Goal: Transaction & Acquisition: Obtain resource

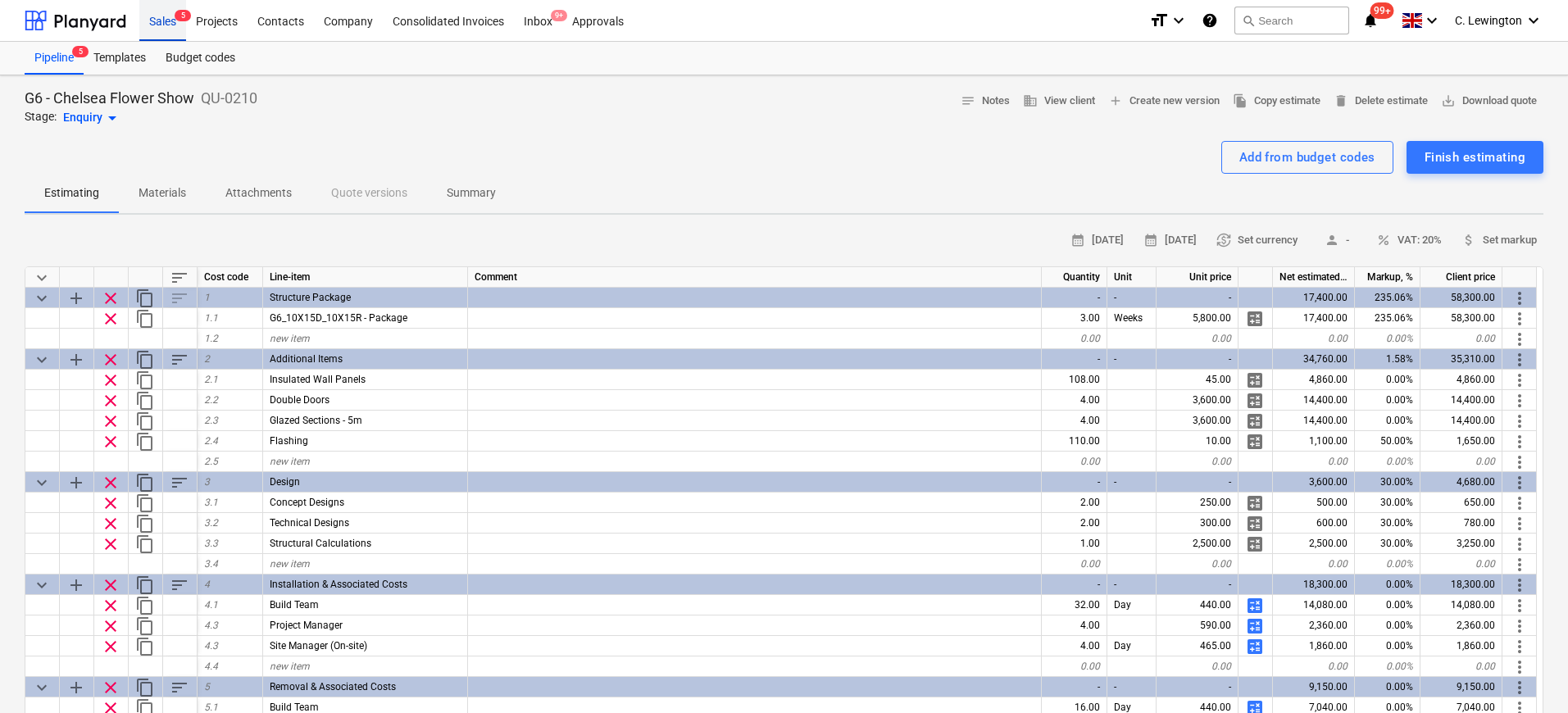
click at [149, 9] on div "Sales 5" at bounding box center [162, 20] width 46 height 42
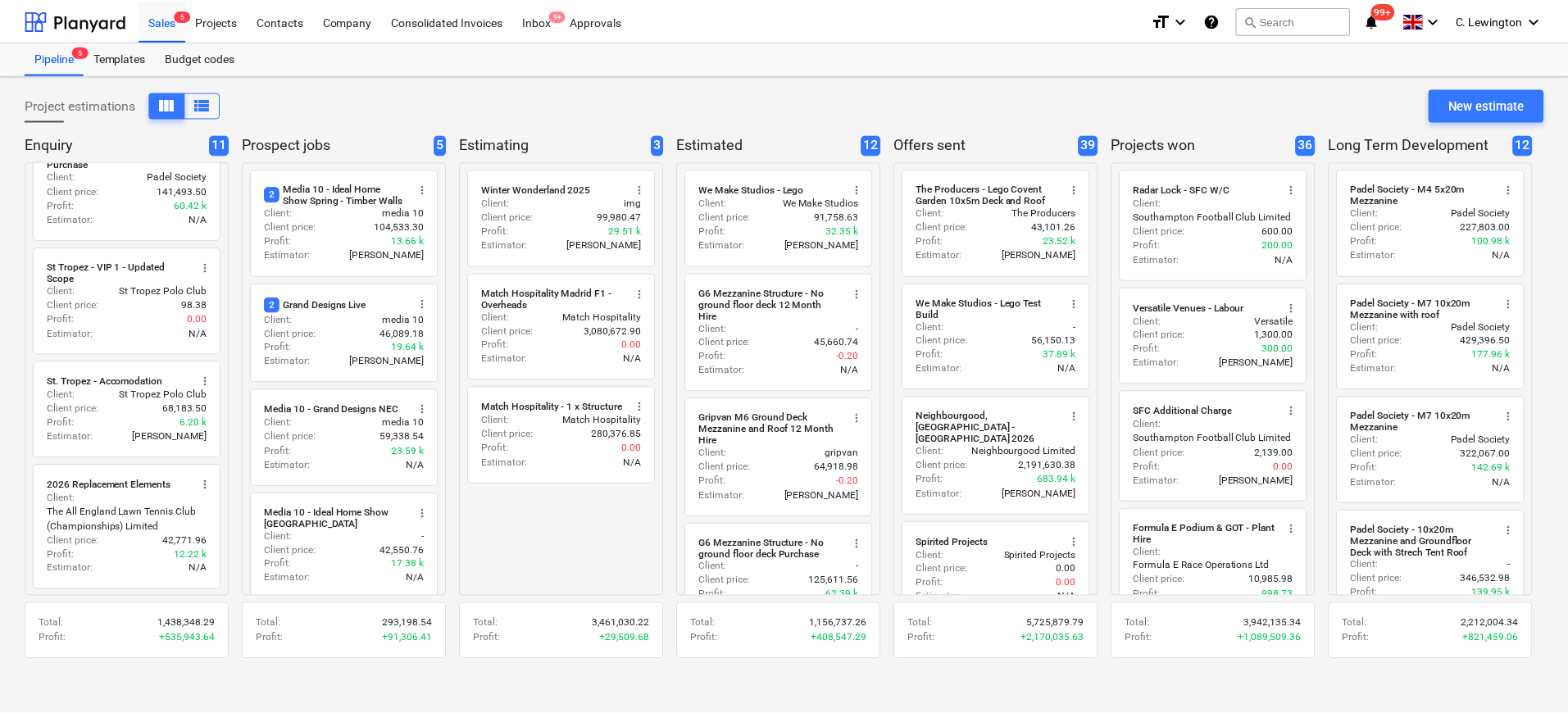
scroll to position [847, 0]
click at [1281, 24] on button "search Search" at bounding box center [1297, 21] width 114 height 28
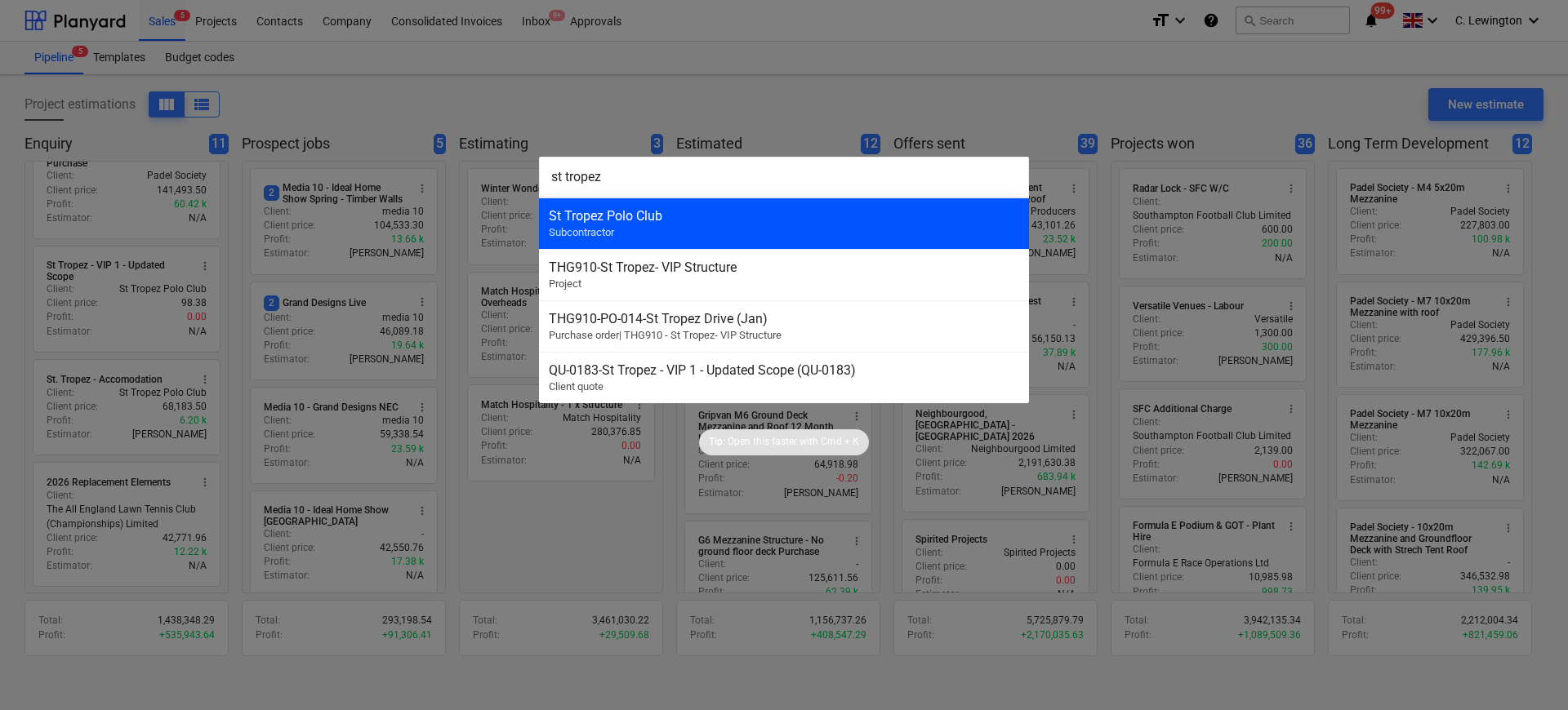
type input "st tropez"
click at [777, 227] on div "St Tropez Polo Club Subcontractor" at bounding box center [783, 223] width 490 height 51
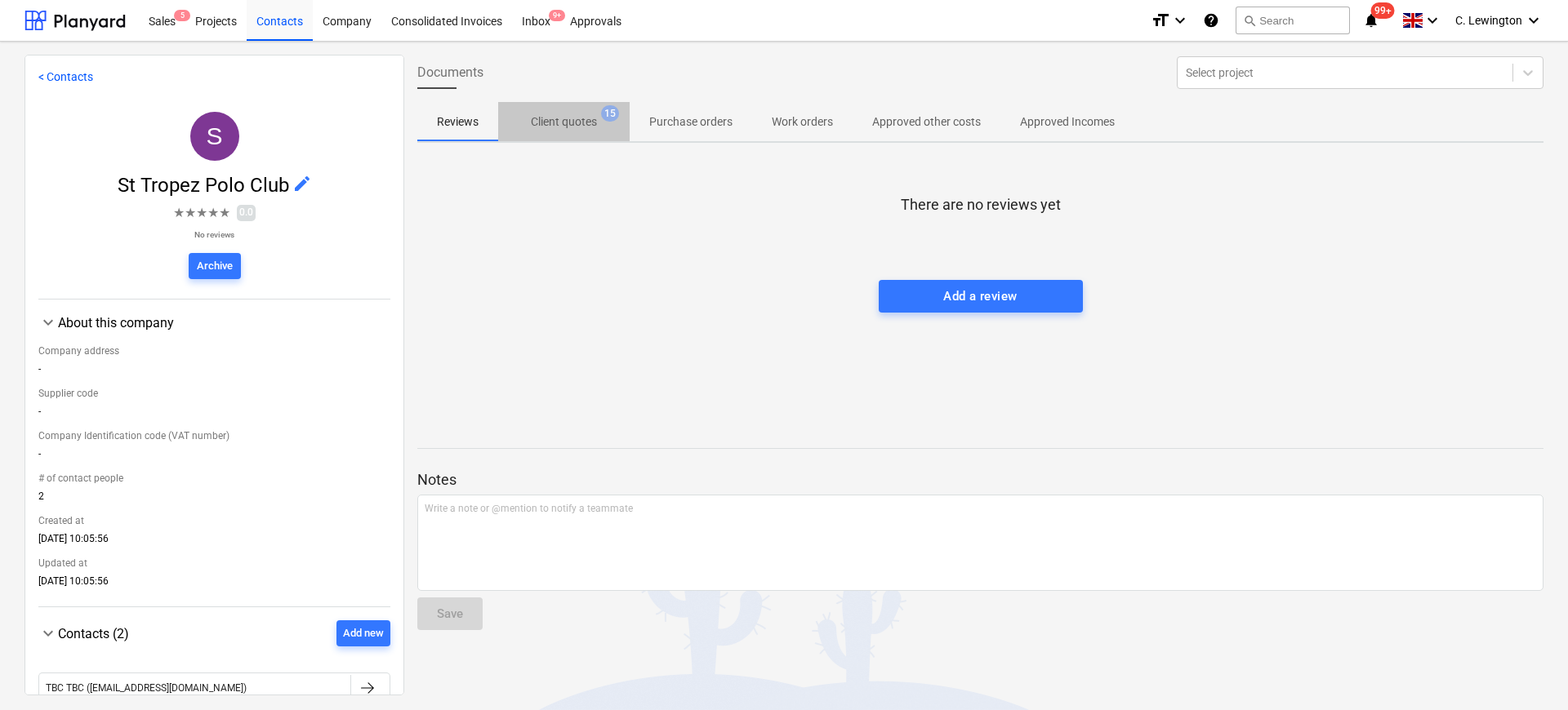
click at [580, 127] on p "Client quotes" at bounding box center [564, 122] width 66 height 17
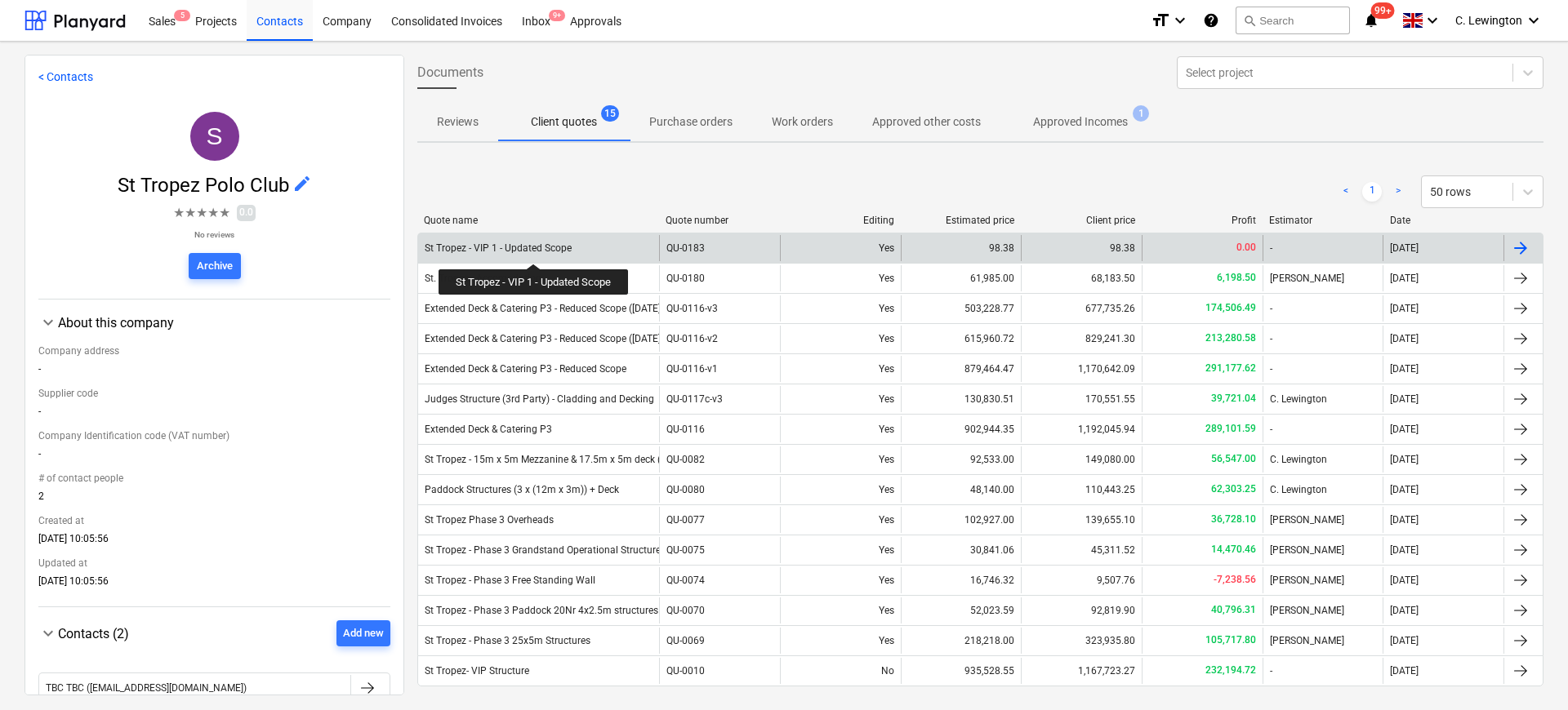
click at [535, 249] on div "St Tropez - VIP 1 - Updated Scope" at bounding box center [498, 248] width 147 height 11
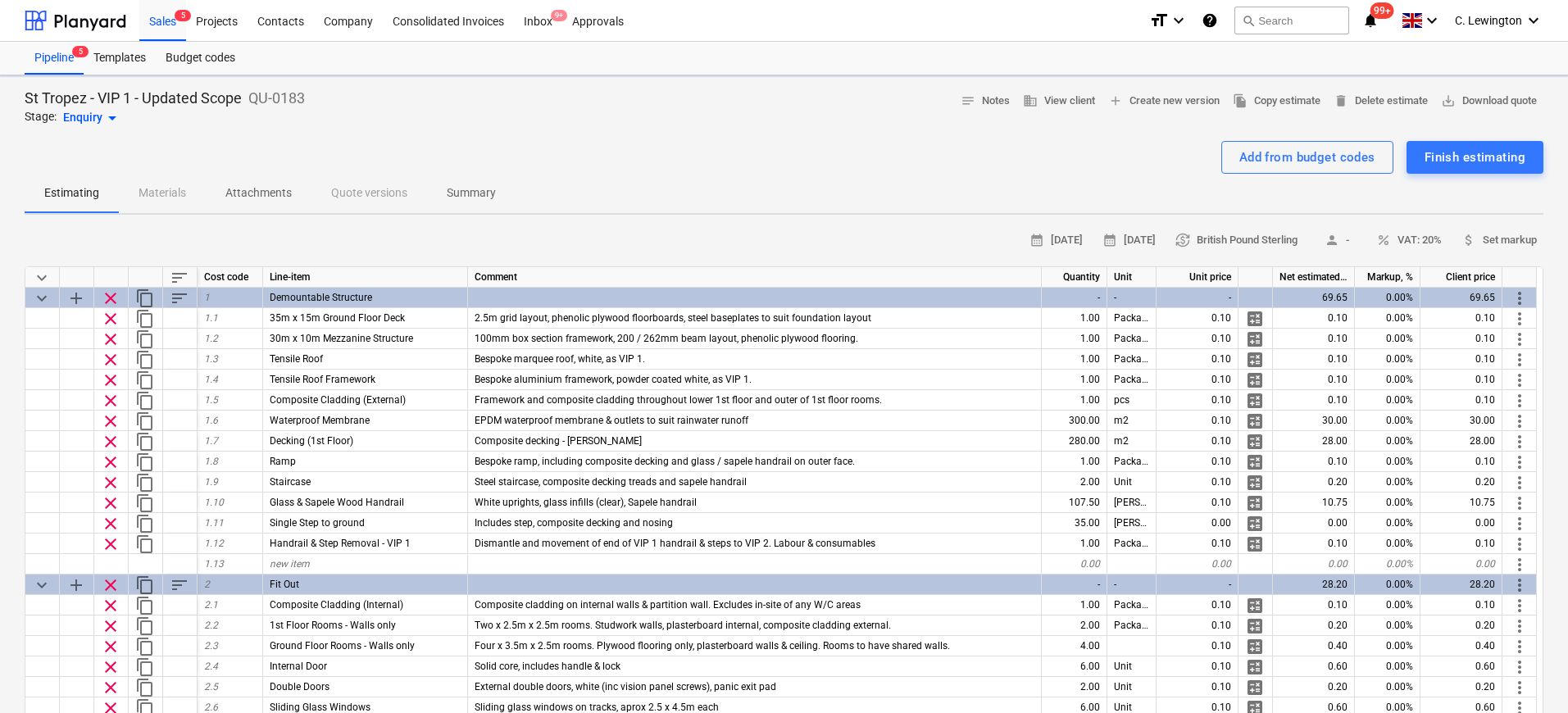
type textarea "x"
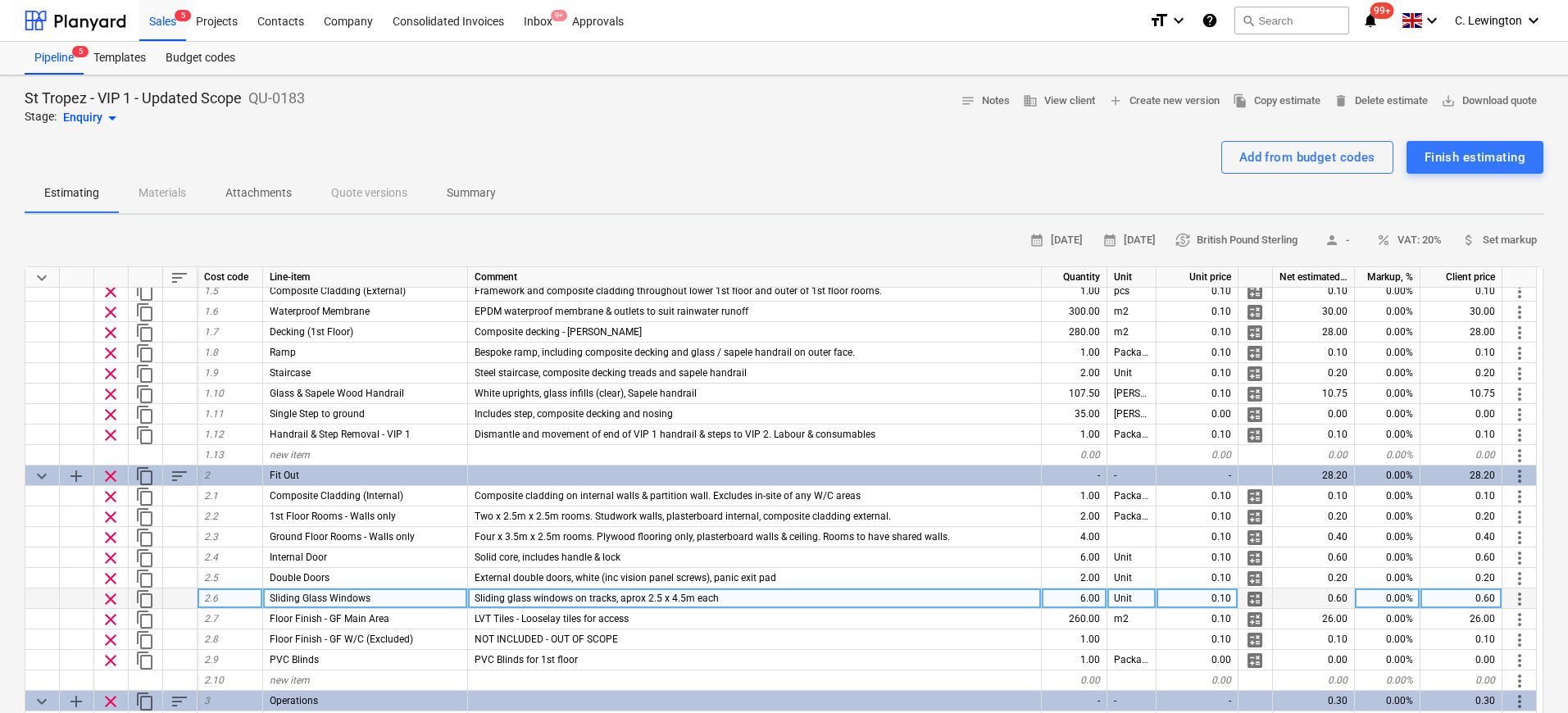
scroll to position [120, 0]
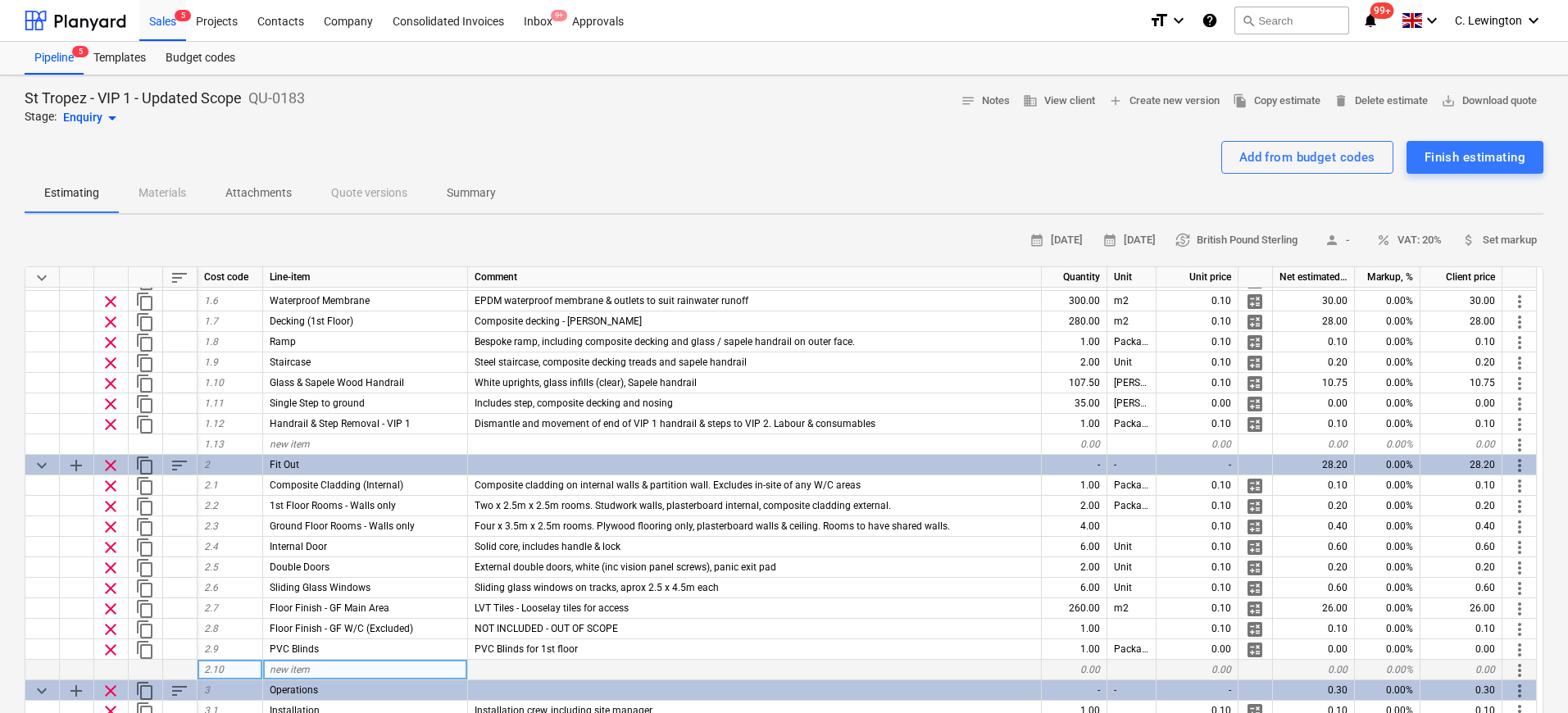
click at [359, 675] on div "new item" at bounding box center [365, 669] width 205 height 20
type input "Floor Finish - Decking"
click at [519, 668] on div at bounding box center [755, 669] width 574 height 20
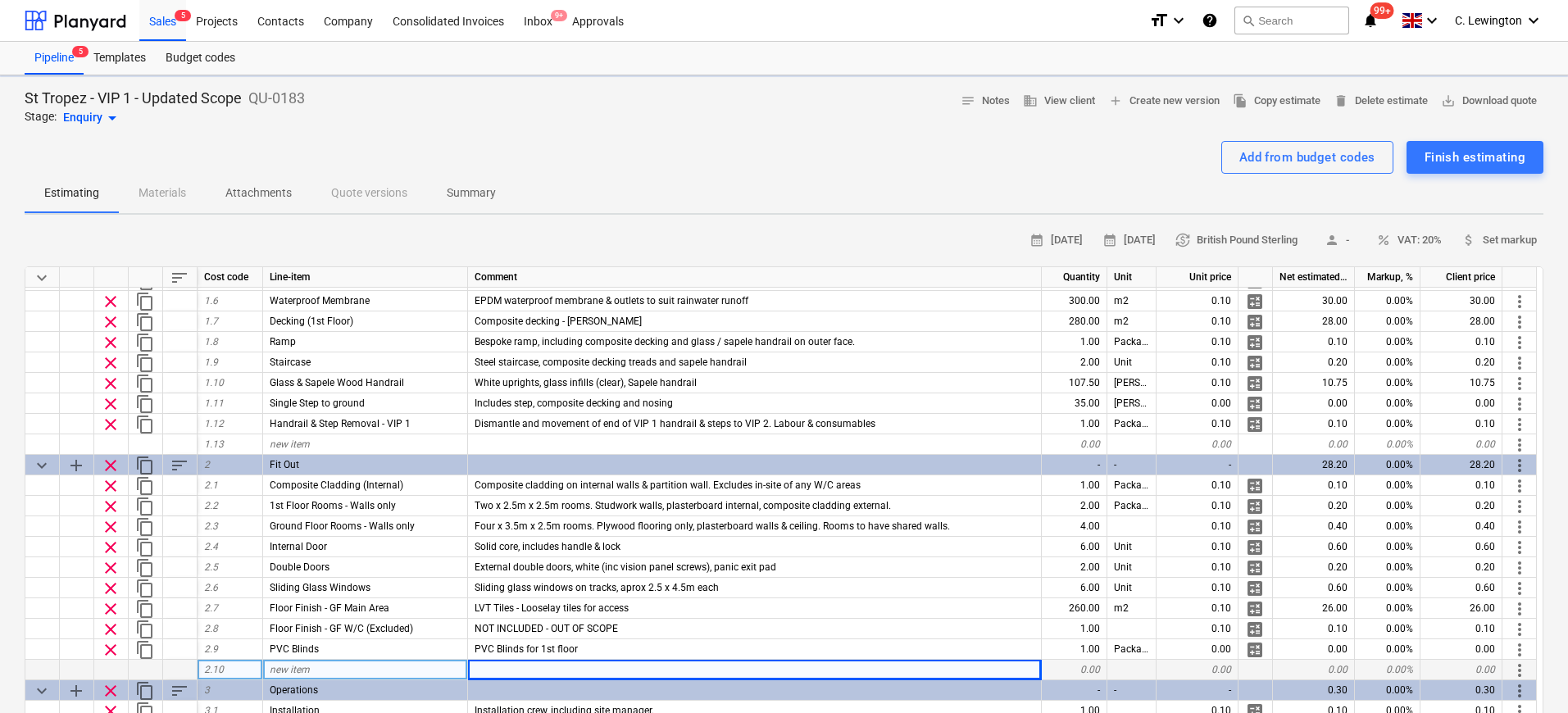
type textarea "x"
click at [506, 672] on div at bounding box center [755, 669] width 574 height 20
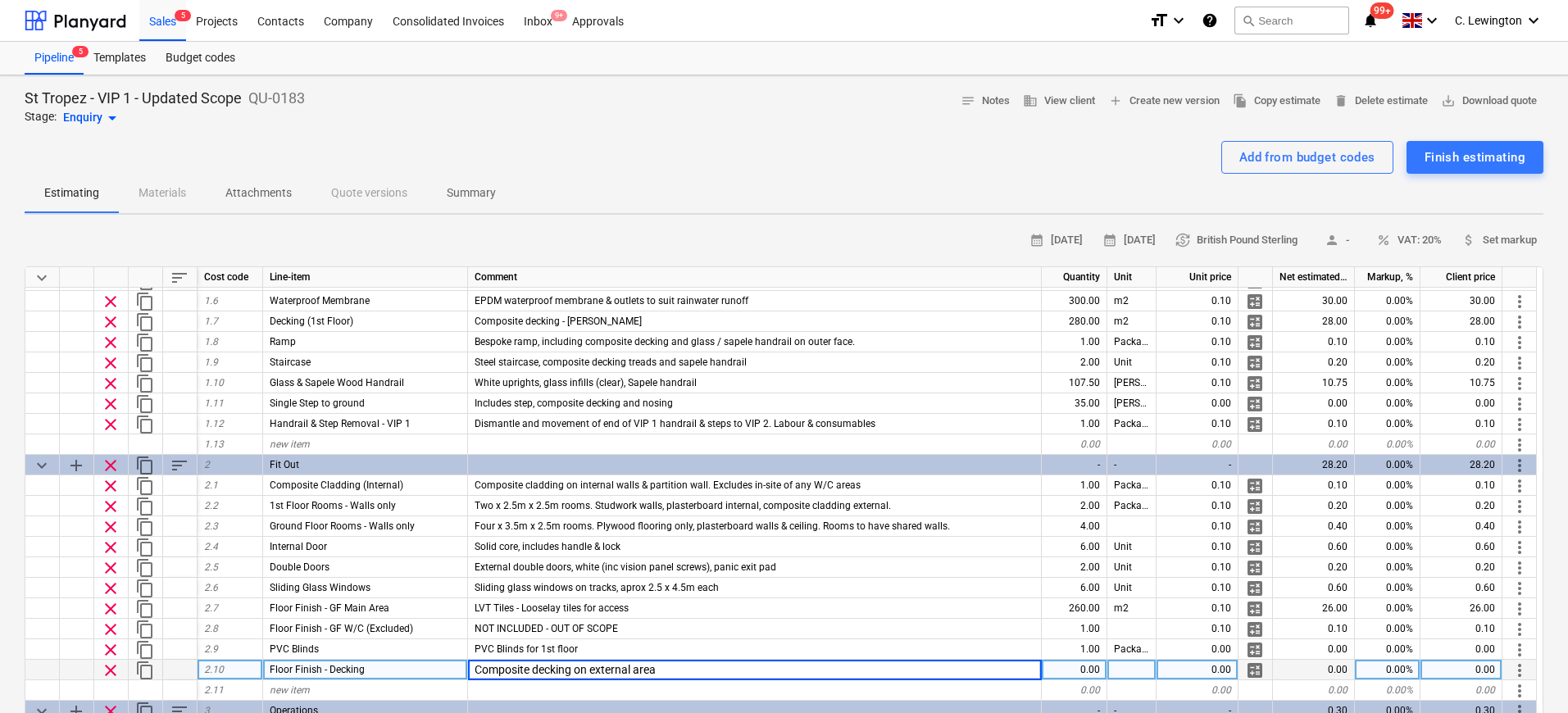
type input "Composite decking on external areas"
click at [1086, 669] on div "0.00" at bounding box center [1074, 669] width 66 height 20
type textarea "x"
type input "1"
click at [1124, 672] on div at bounding box center [1132, 669] width 49 height 20
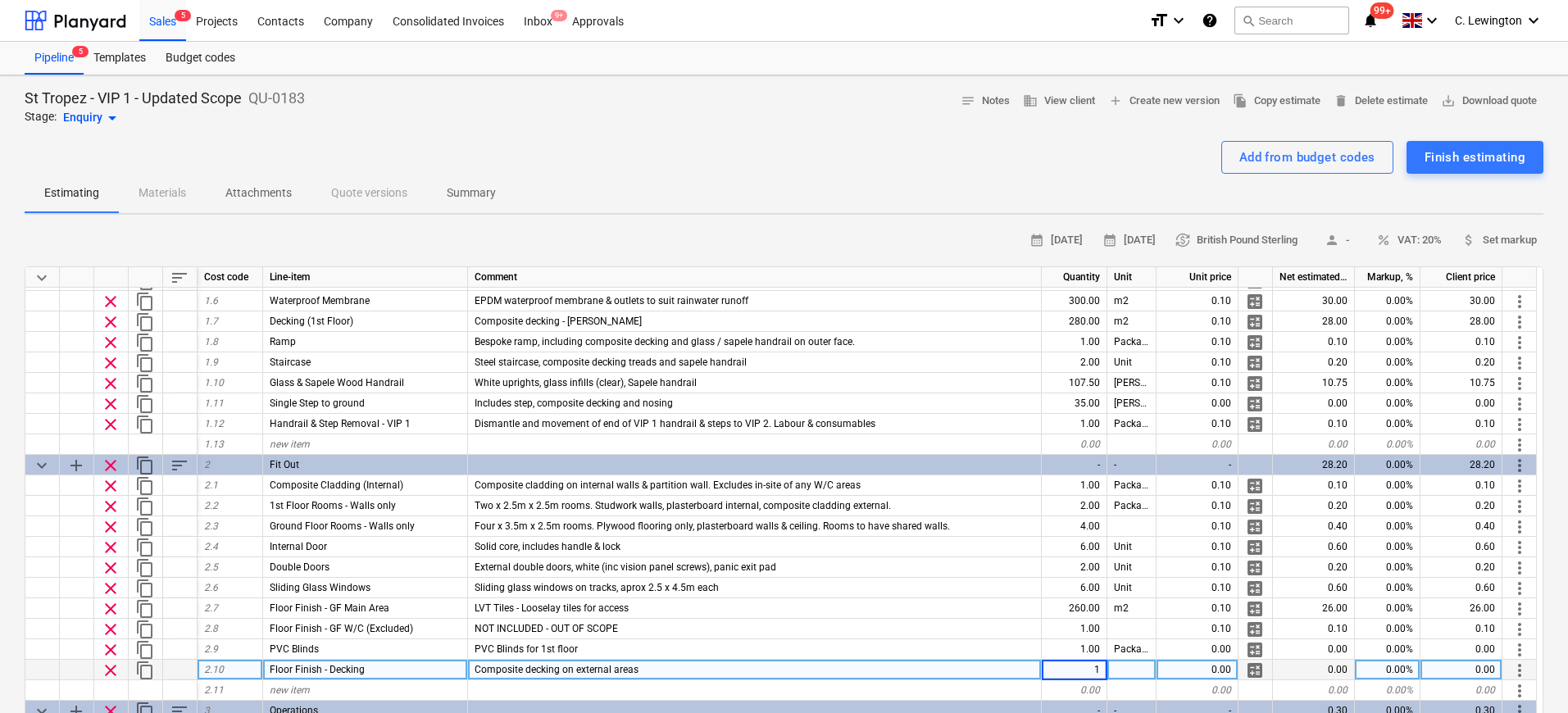
type textarea "x"
type input "Package"
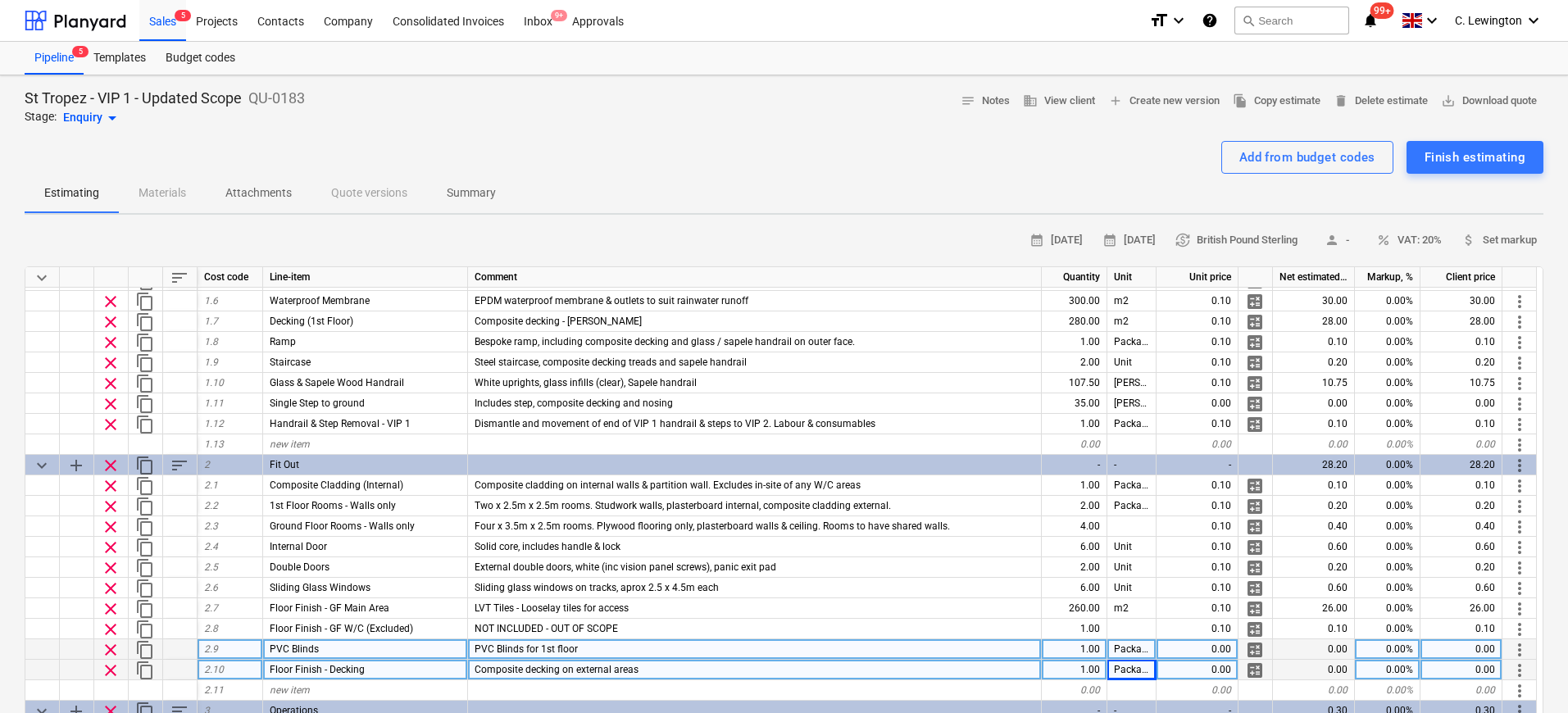
click at [102, 649] on span "clear" at bounding box center [110, 650] width 20 height 20
type textarea "x"
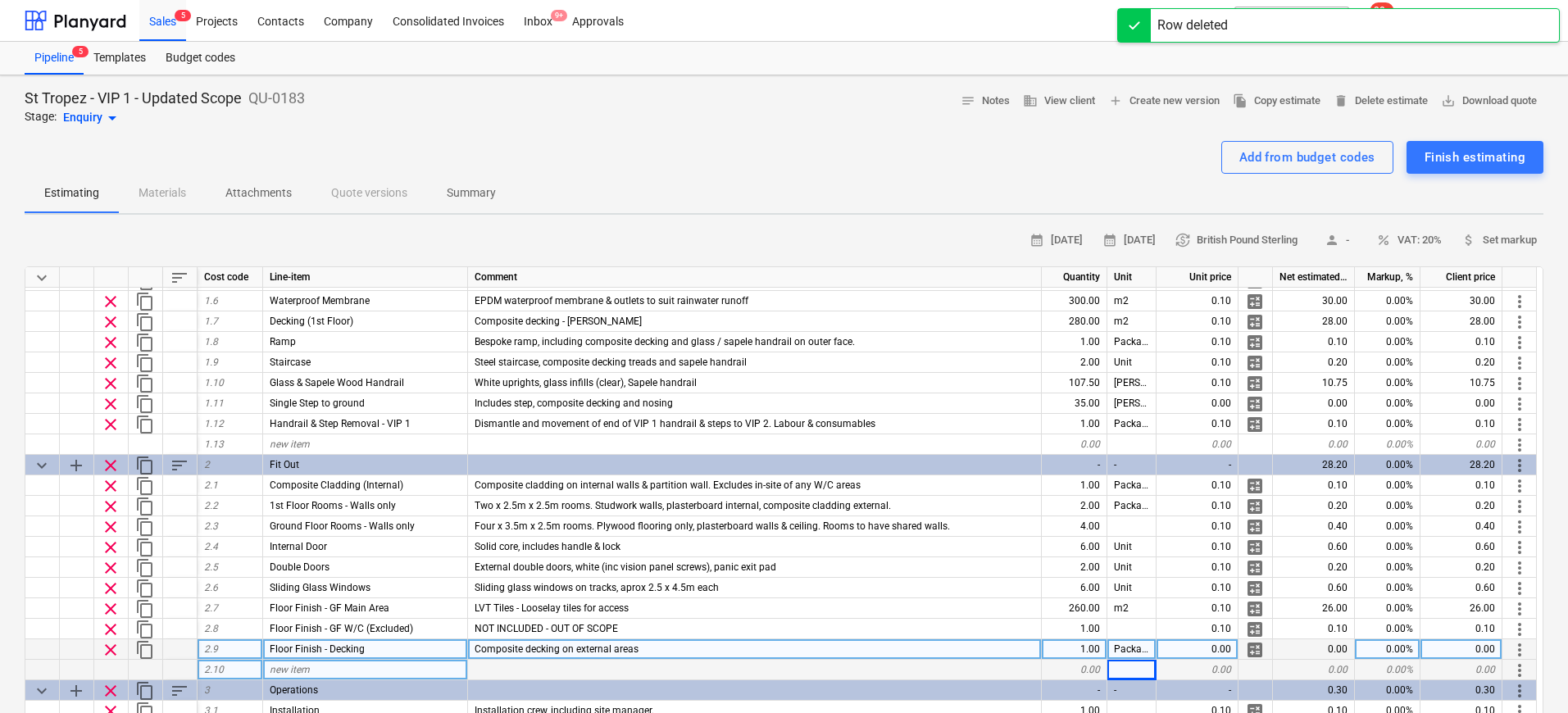
click at [1192, 645] on div "0.00" at bounding box center [1198, 649] width 82 height 20
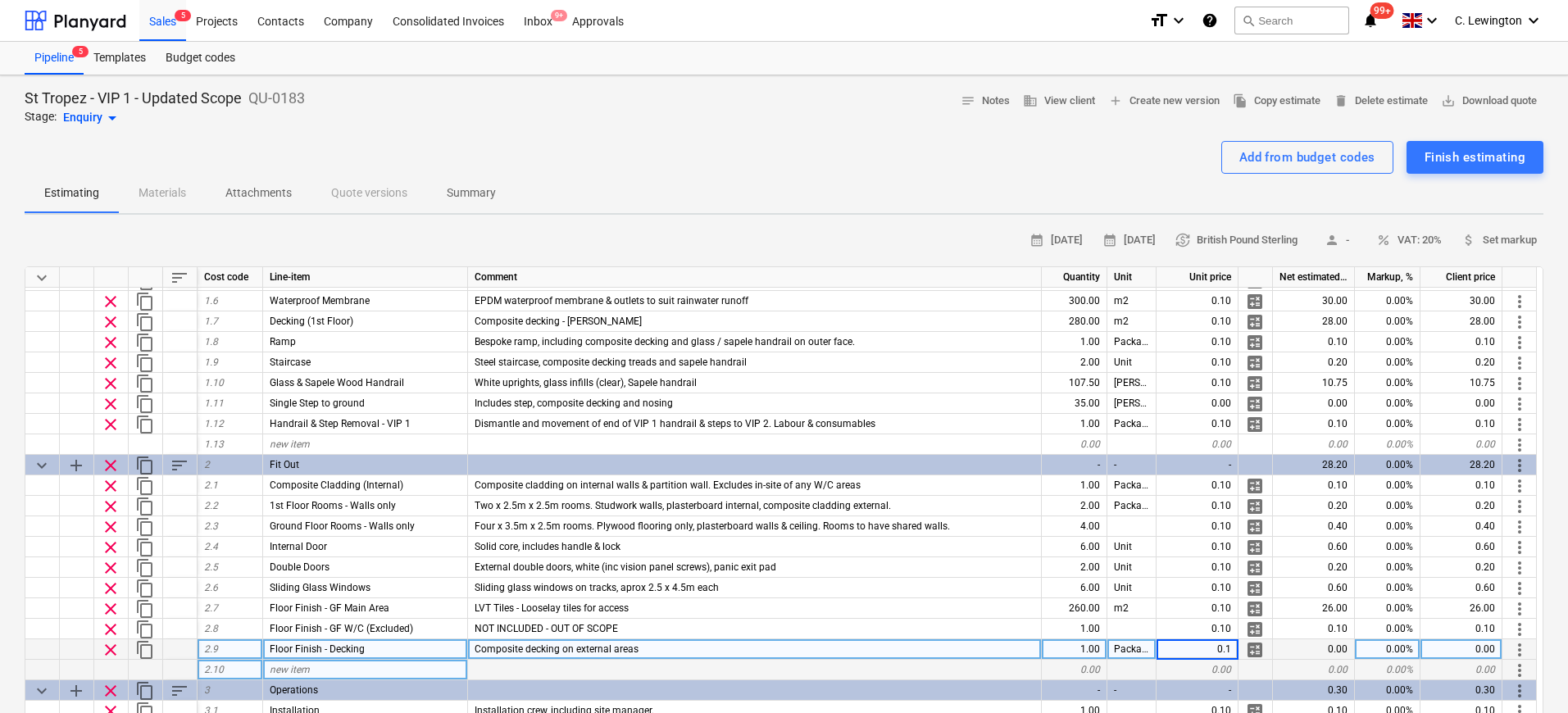
type input "0.10"
type textarea "x"
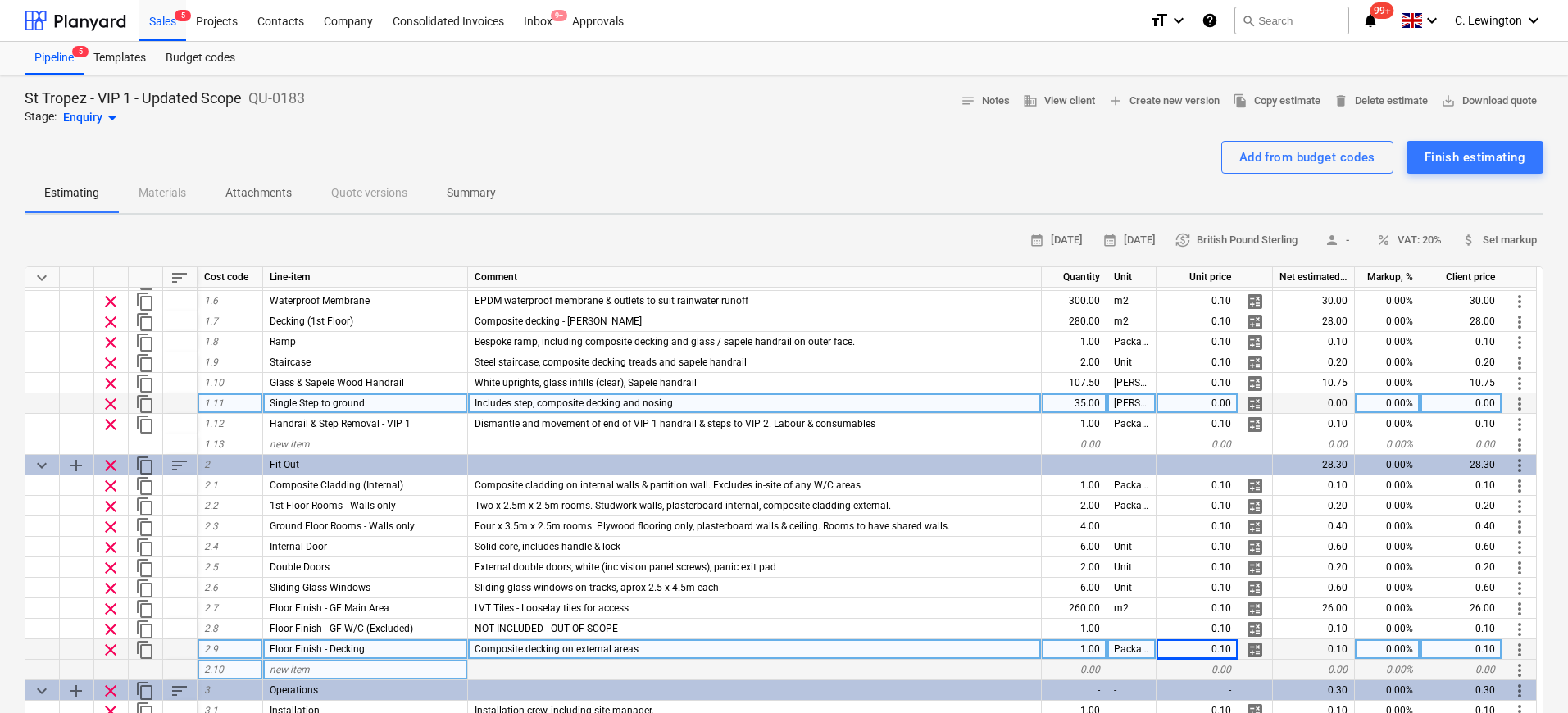
click at [1192, 400] on div "0.00" at bounding box center [1198, 403] width 82 height 20
type input "0.10"
type textarea "x"
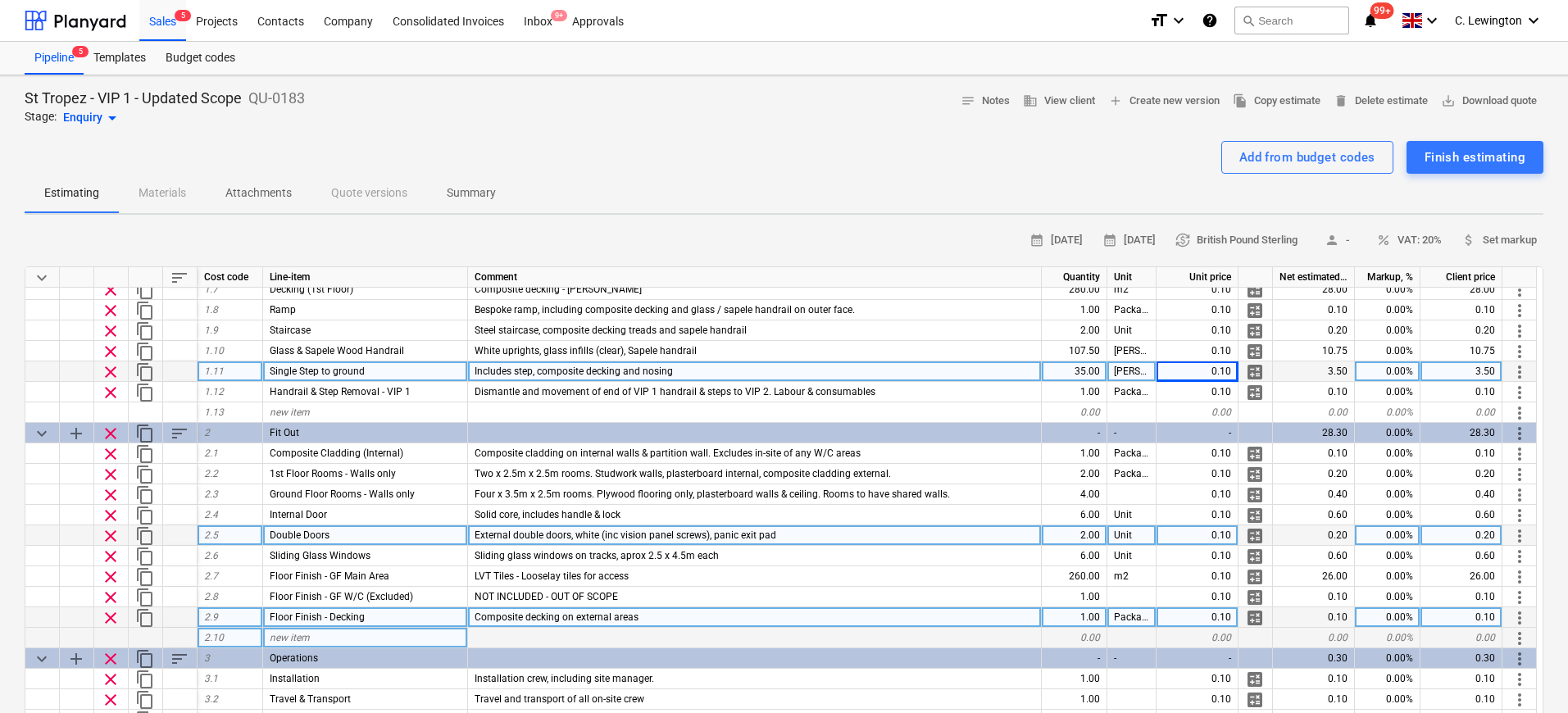
scroll to position [278, 0]
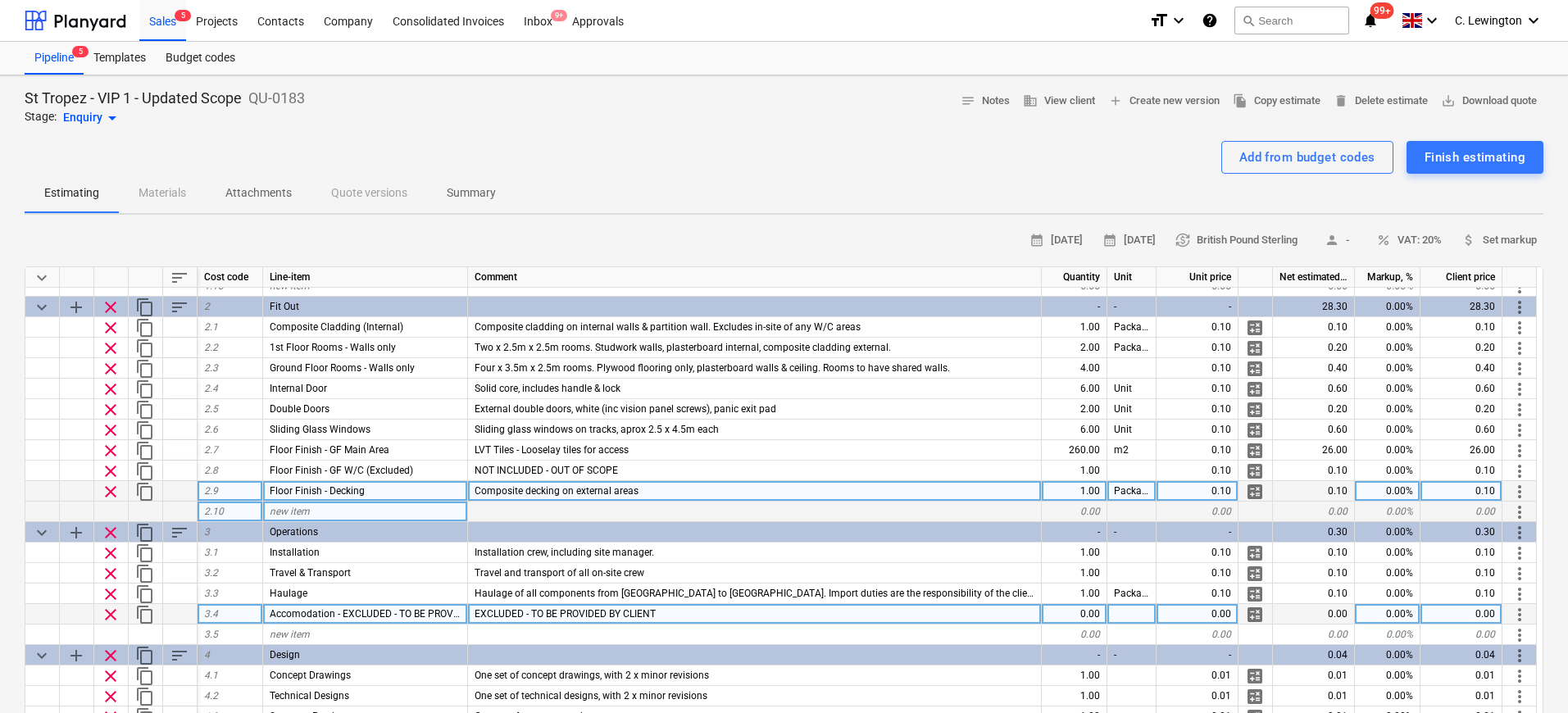
click at [1228, 612] on div "0.00" at bounding box center [1198, 614] width 82 height 20
type input "0.10"
type textarea "x"
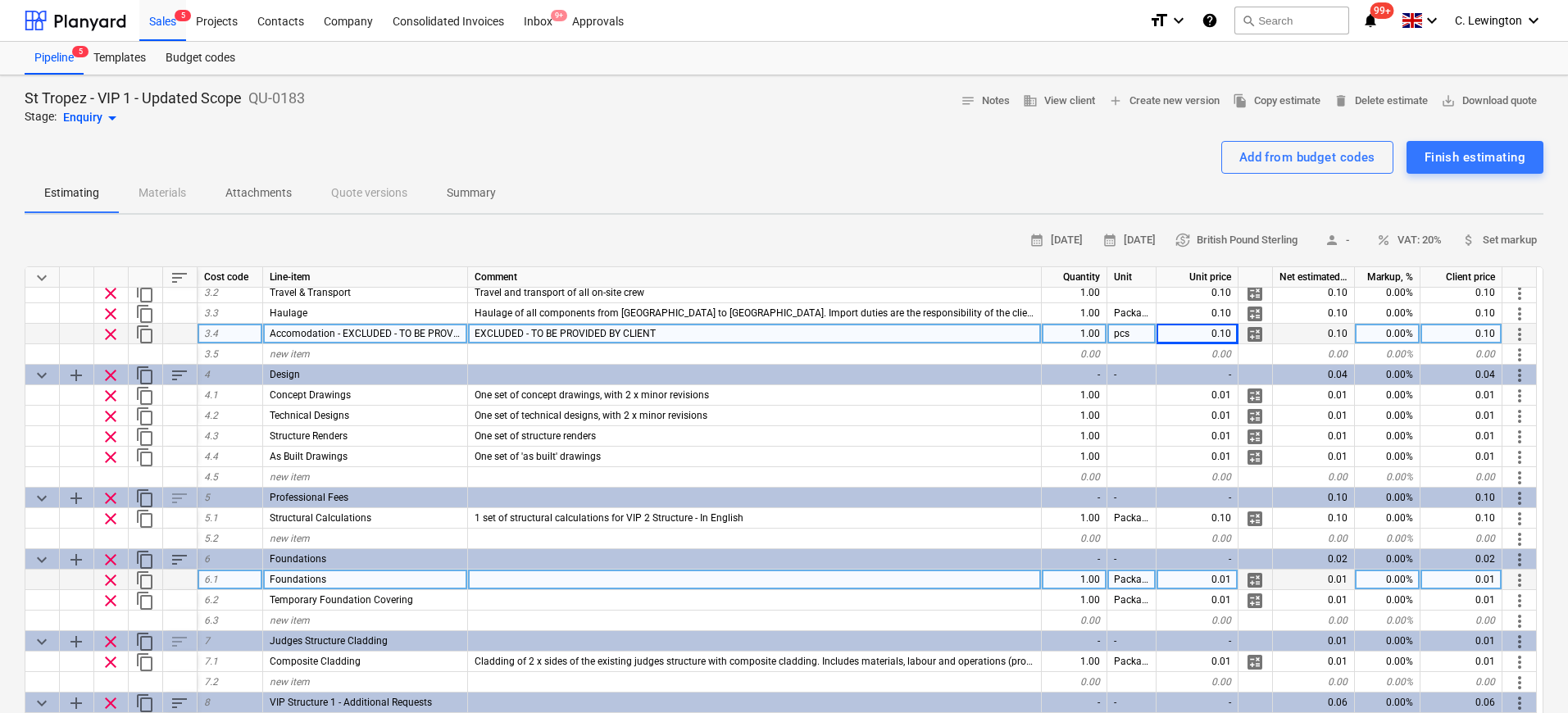
scroll to position [49, 0]
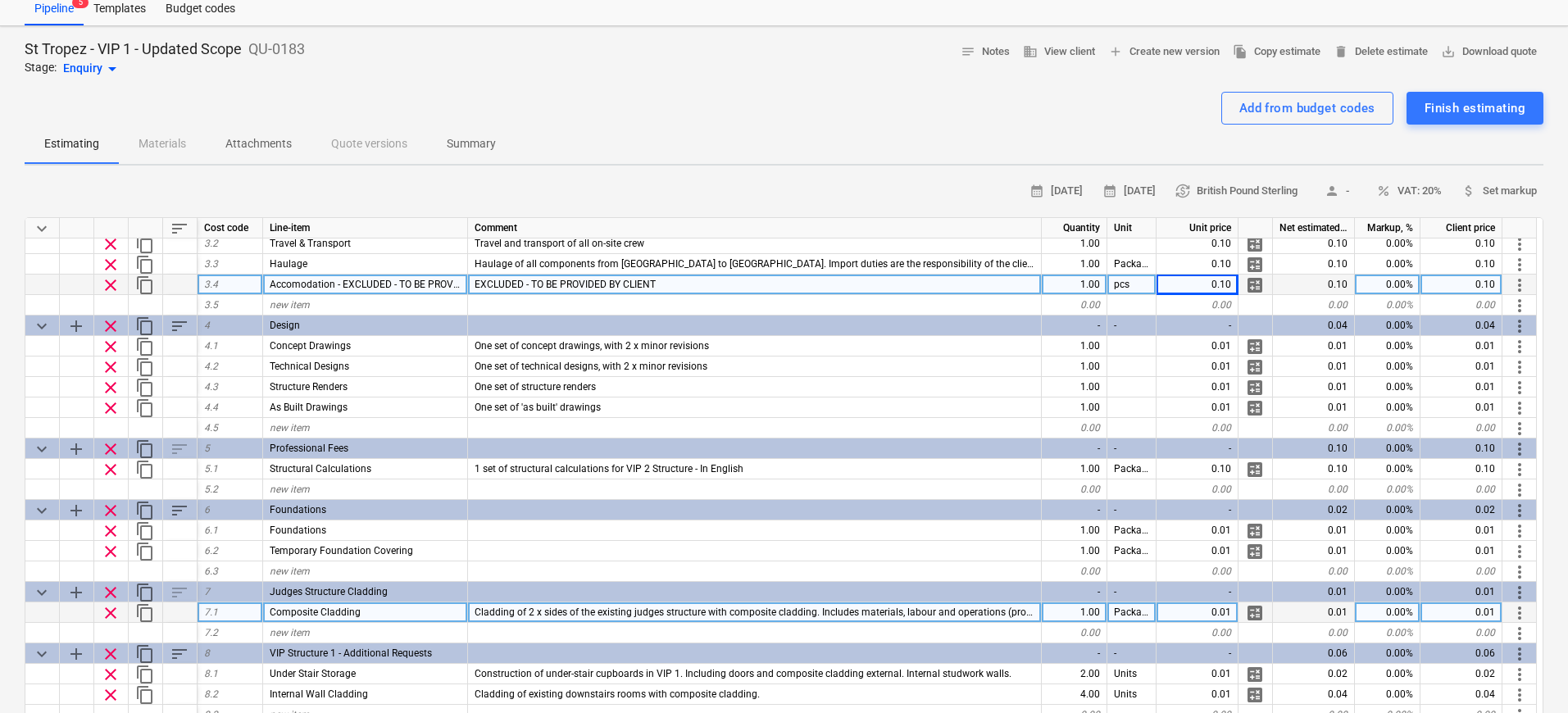
click at [910, 612] on span "Cladding of 2 x sides of the existing judges structure with composite cladding.…" at bounding box center [886, 612] width 823 height 11
click at [909, 609] on input "Cladding of 2 x sides of the existing judges structure with composite cladding.…" at bounding box center [755, 613] width 573 height 20
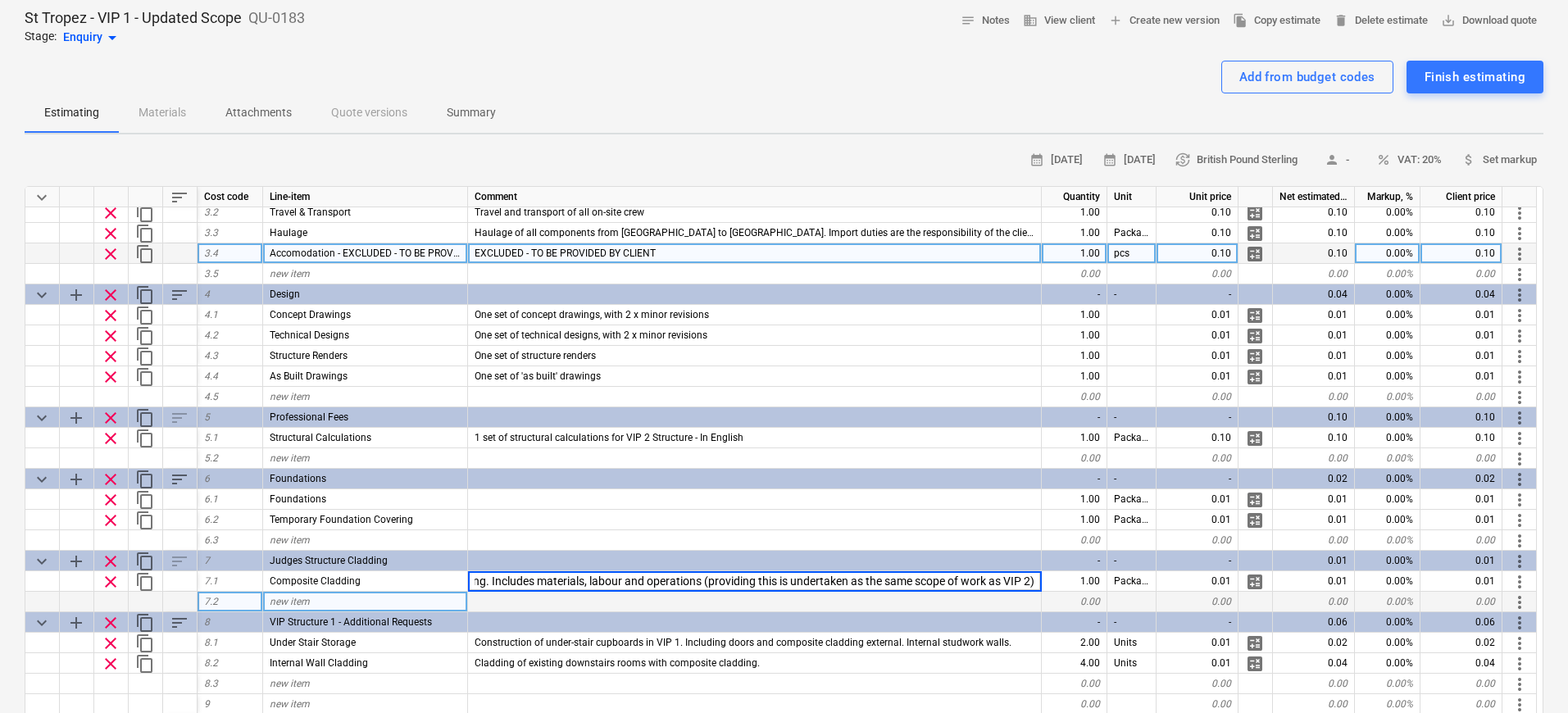
scroll to position [99, 0]
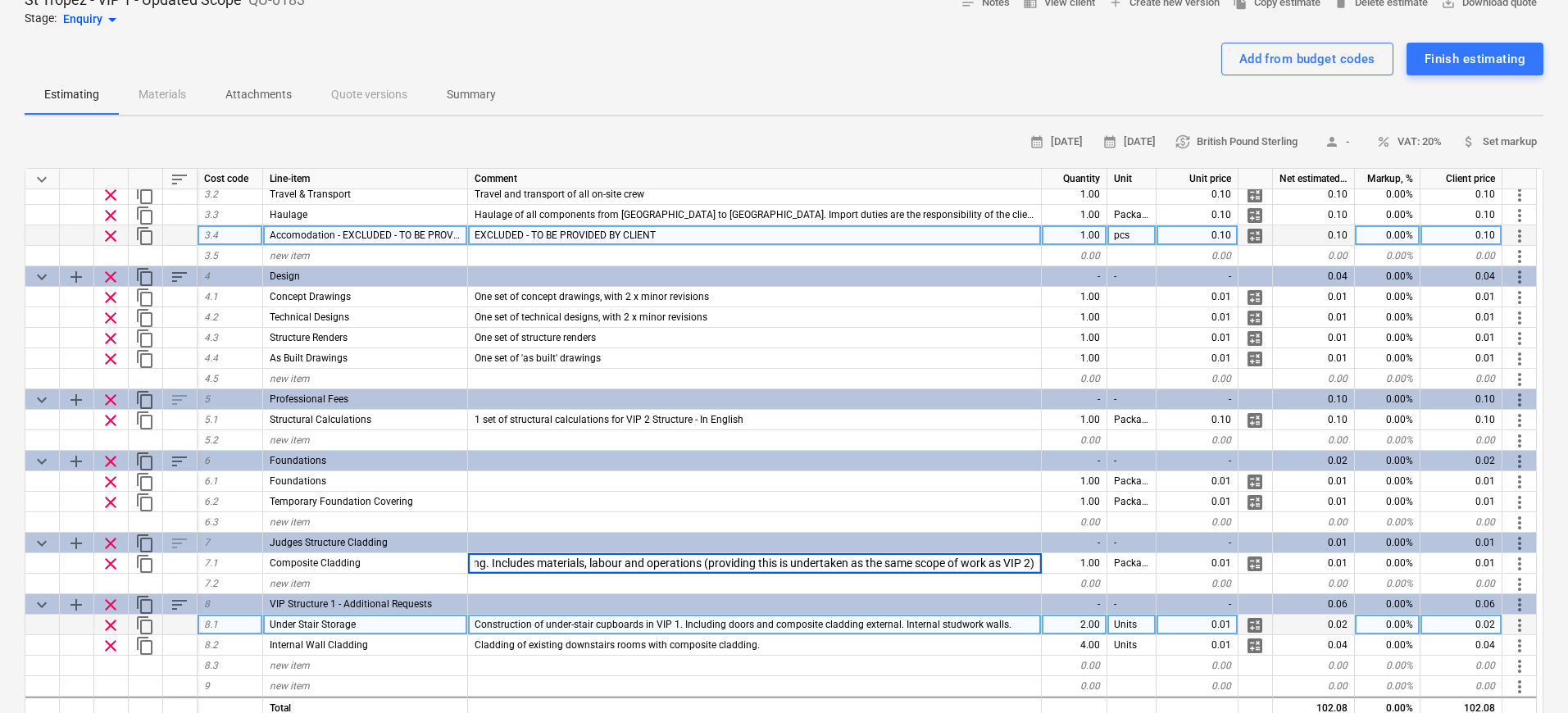
click at [852, 629] on span "Construction of under-stair cupboards in VIP 1. Including doors and composite c…" at bounding box center [743, 624] width 537 height 11
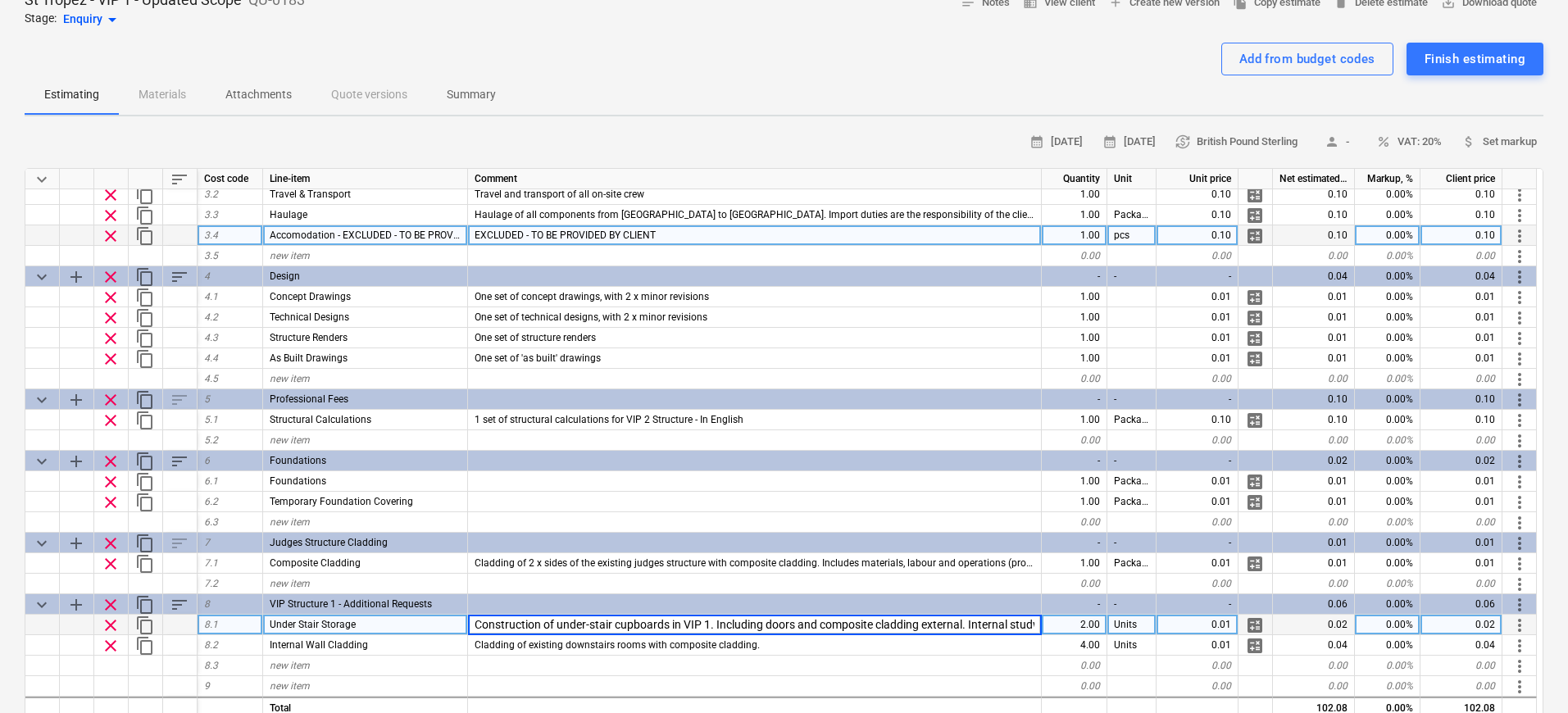
scroll to position [0, 57]
click at [790, 625] on input "Construction of under-stair cupboards in VIP 1. Including doors and composite c…" at bounding box center [755, 625] width 573 height 20
drag, startPoint x: 763, startPoint y: 625, endPoint x: 709, endPoint y: 624, distance: 54.0
click at [709, 624] on input "Construction of under-stair cupboards in VIP 1. Including doors and composite c…" at bounding box center [755, 625] width 573 height 20
type input "Construction of under-stair cupboards in VIP 1. Including composite cladding ex…"
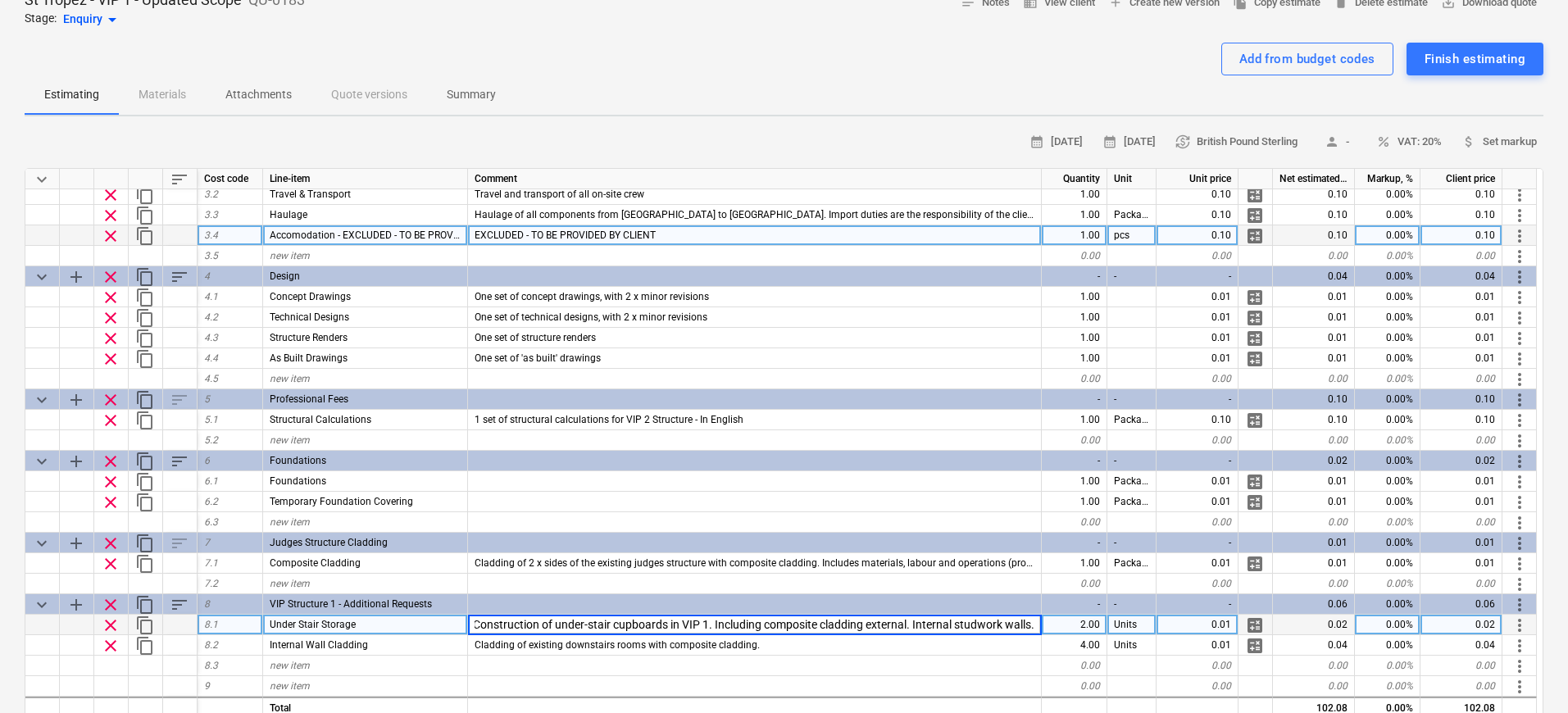
scroll to position [0, 3]
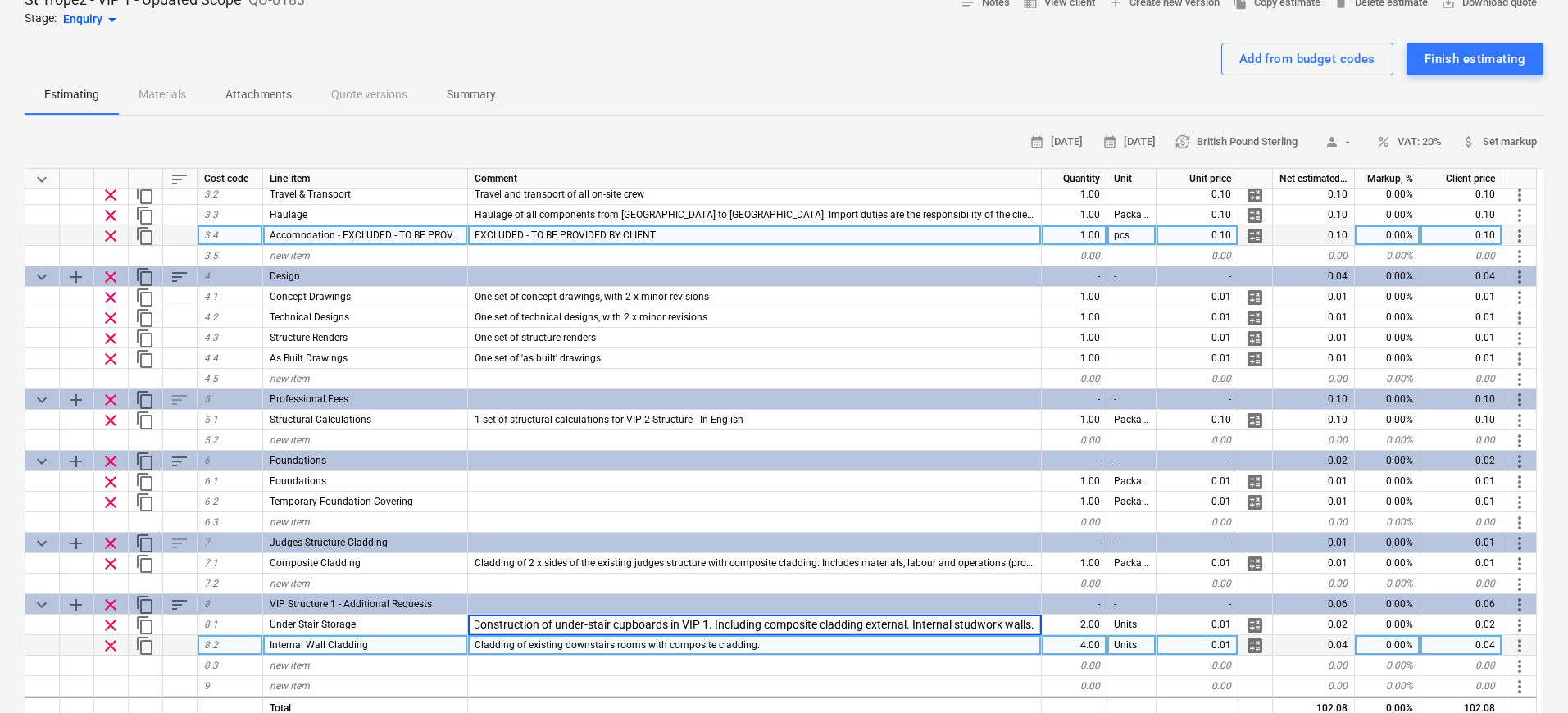
type textarea "x"
click at [738, 651] on div "Cladding of existing downstairs rooms with composite cladding." at bounding box center [755, 645] width 574 height 20
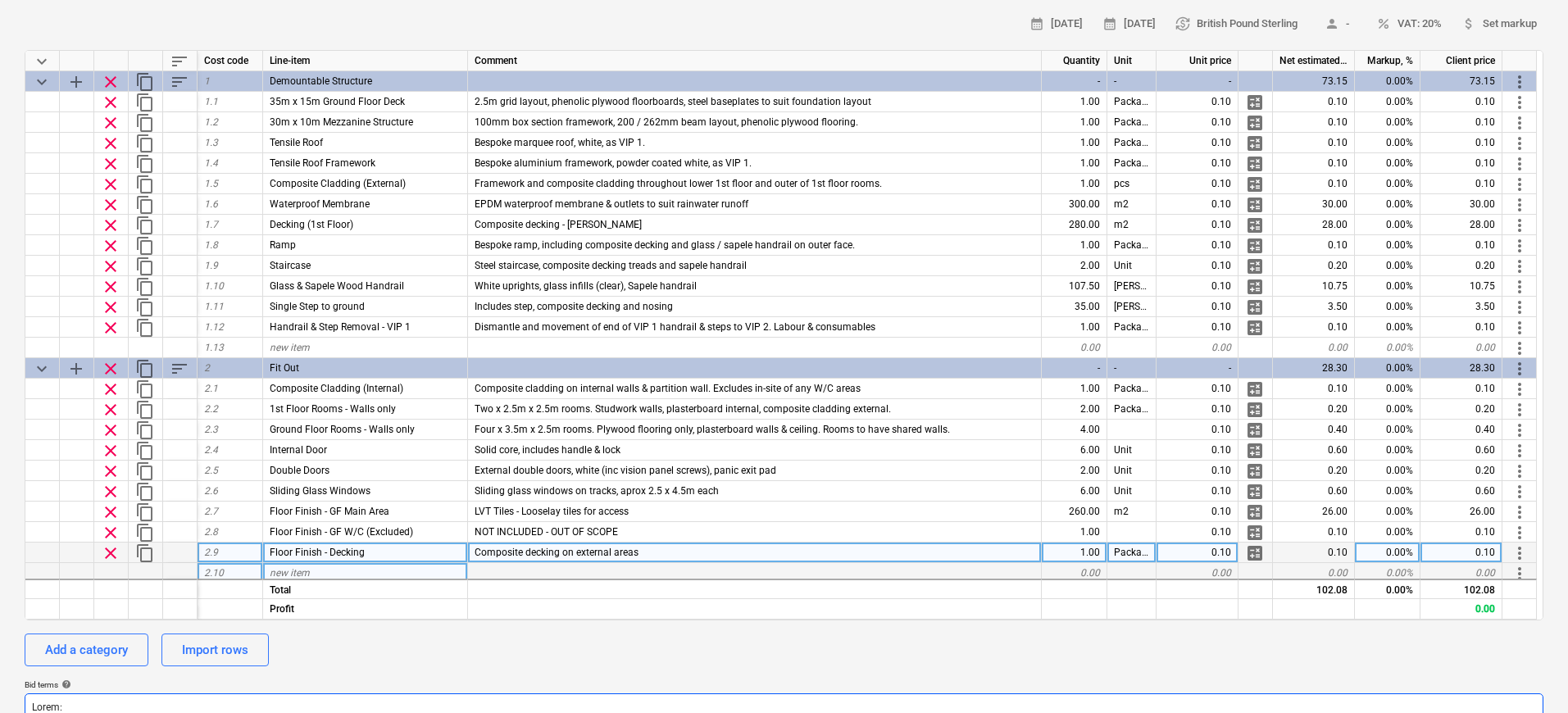
scroll to position [0, 0]
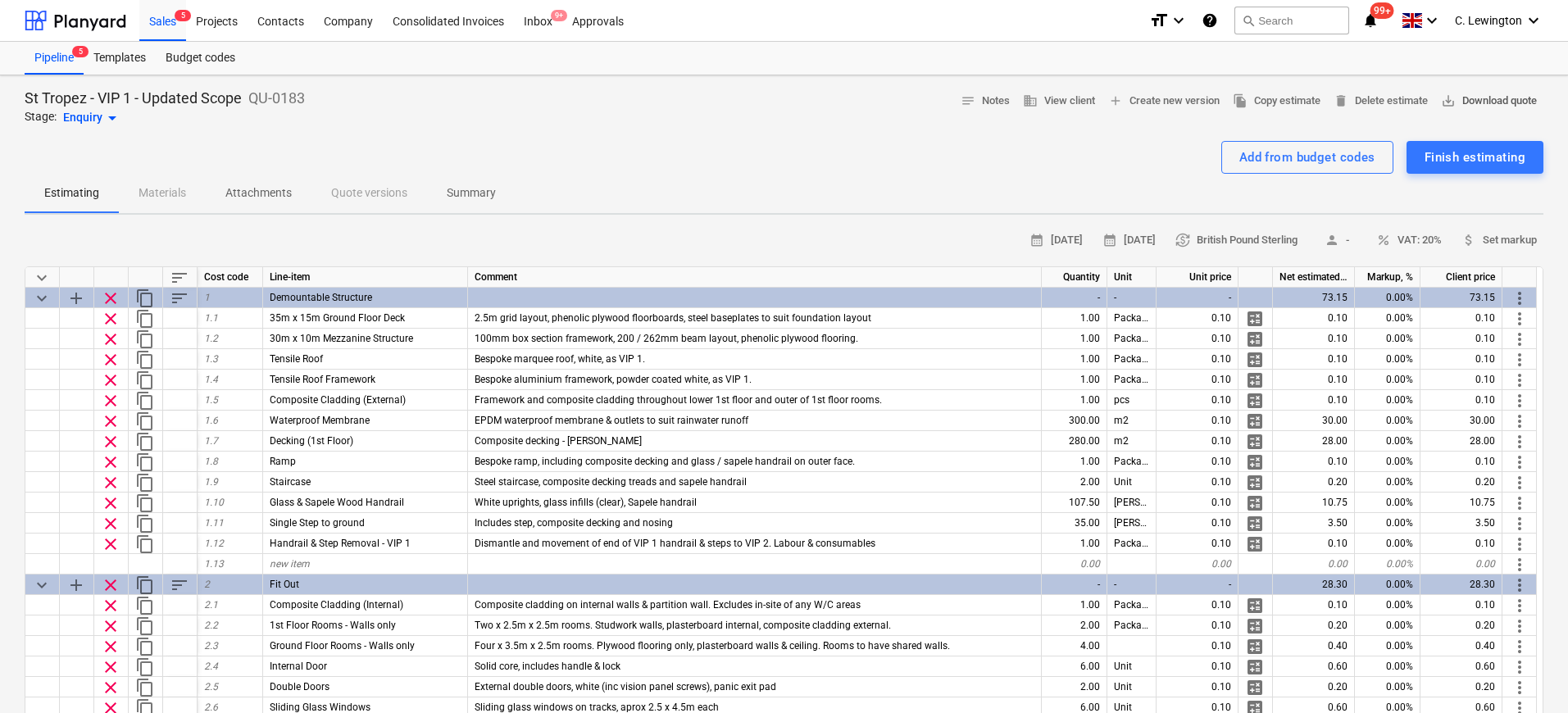
click at [1522, 107] on span "save_alt Download quote" at bounding box center [1489, 101] width 96 height 19
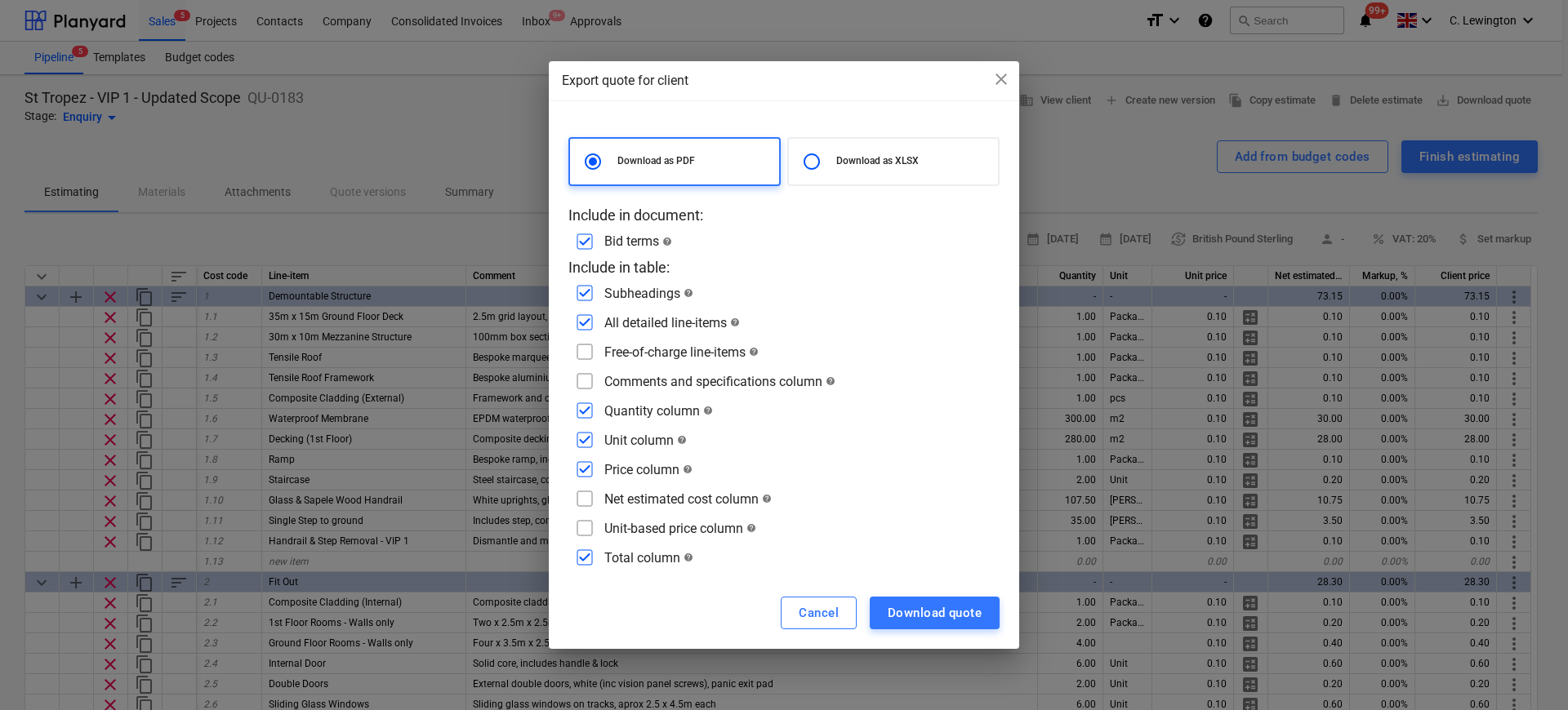
click at [591, 352] on input "checkbox" at bounding box center [585, 352] width 26 height 26
checkbox input "true"
click at [580, 390] on input "checkbox" at bounding box center [585, 381] width 26 height 26
checkbox input "true"
click at [580, 476] on input "checkbox" at bounding box center [585, 470] width 26 height 26
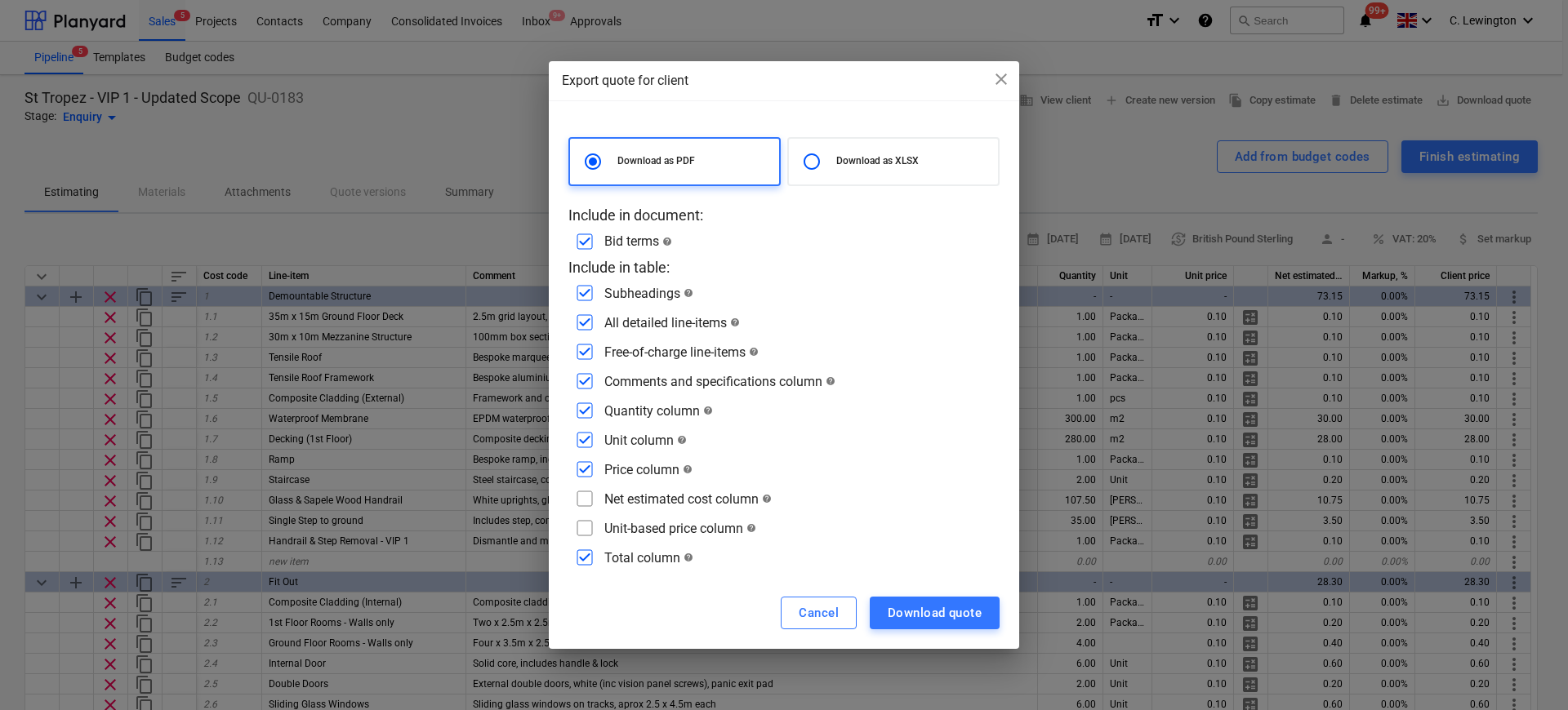
checkbox input "false"
click at [590, 571] on div "Download as PDF Download as XLSX Include in document: Bid terms help Include in…" at bounding box center [784, 347] width 471 height 460
click at [589, 563] on input "checkbox" at bounding box center [585, 558] width 26 height 26
checkbox input "false"
click at [961, 621] on div "Download quote" at bounding box center [935, 613] width 94 height 21
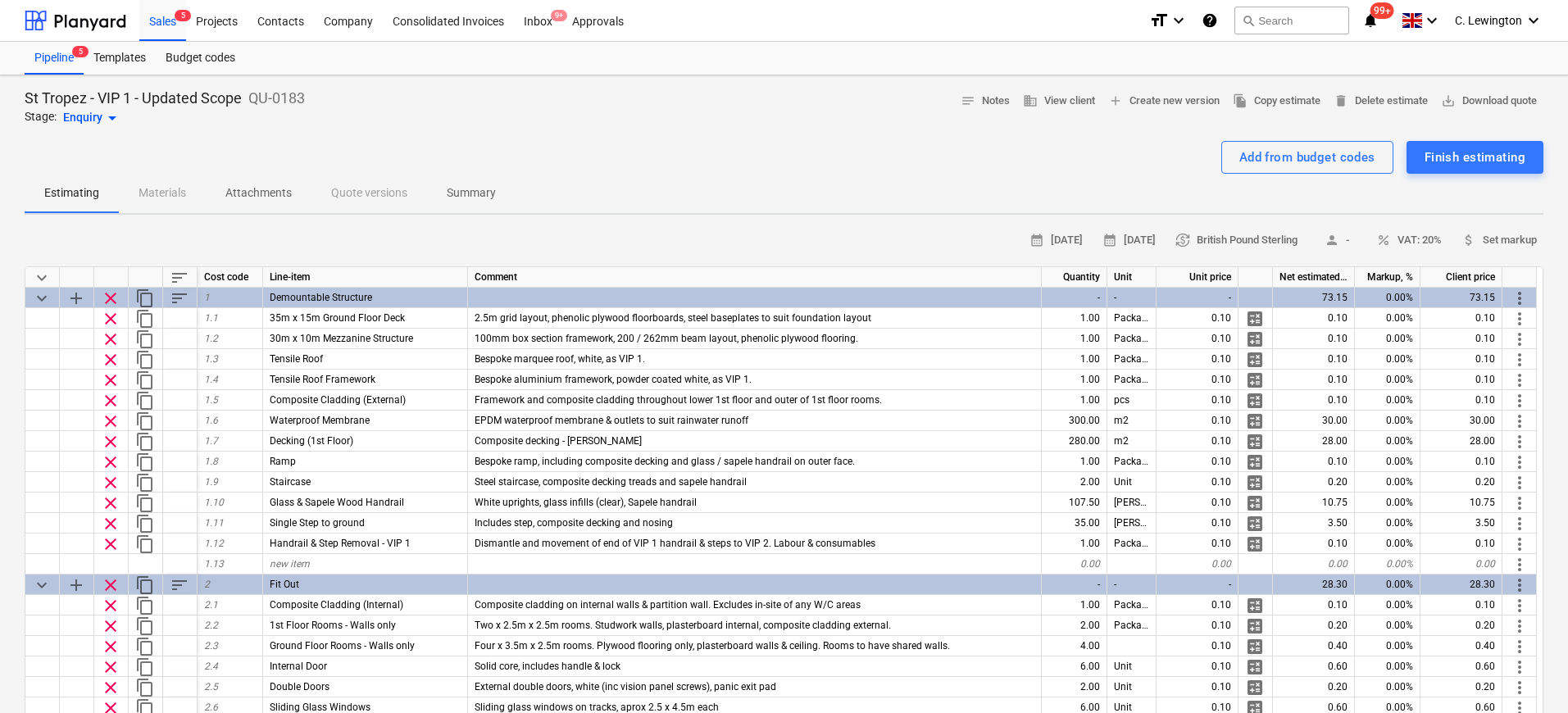
click at [473, 190] on p "Summary" at bounding box center [471, 193] width 49 height 17
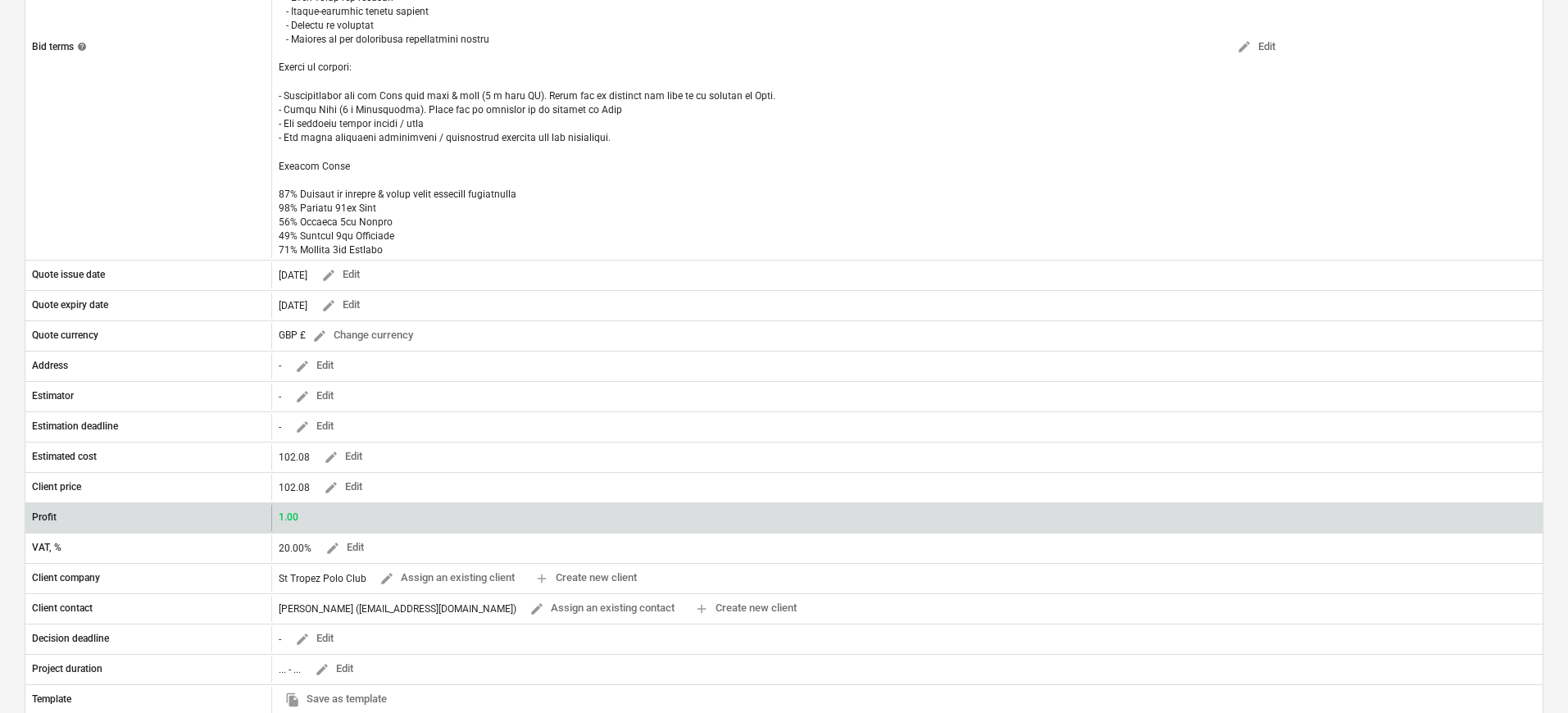
scroll to position [560, 0]
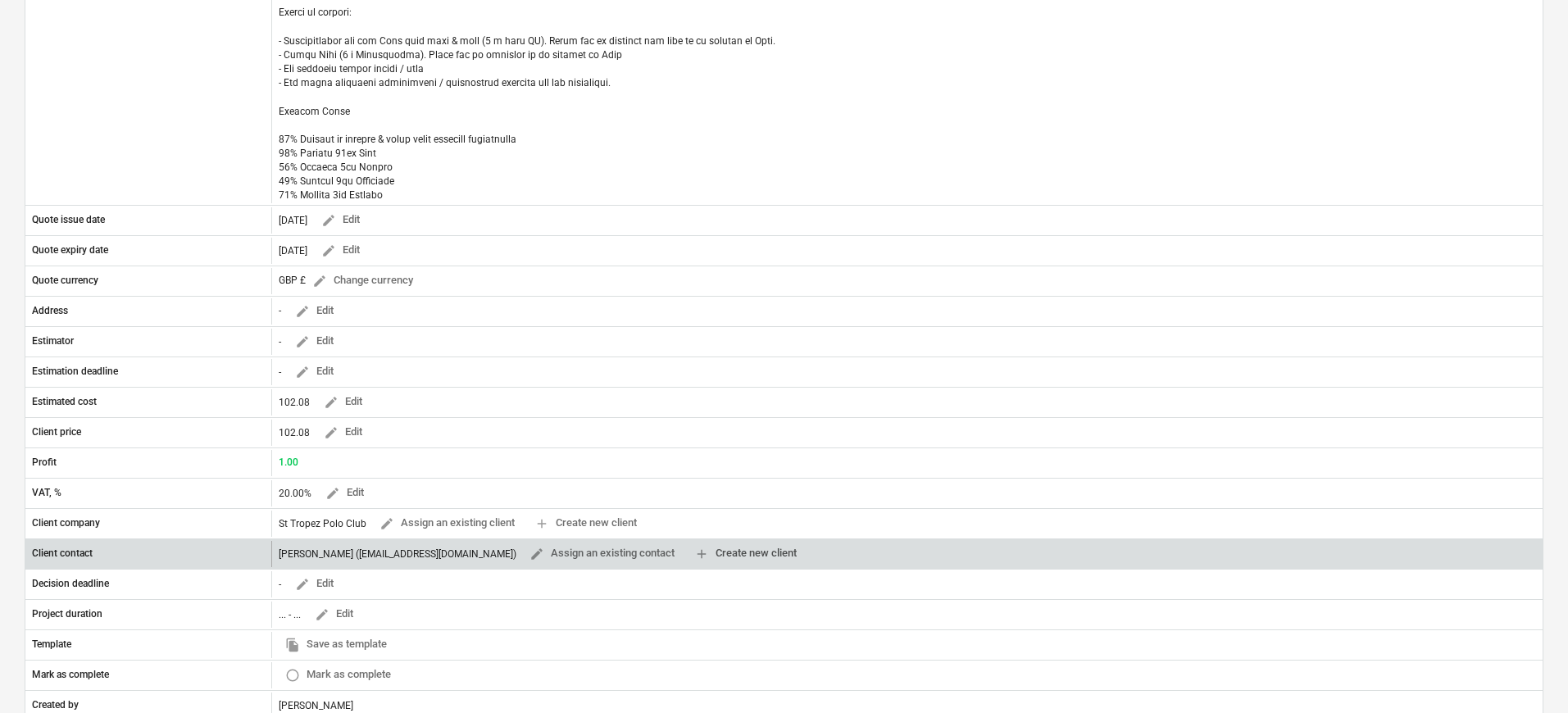
click at [740, 550] on span "add Create new client" at bounding box center [745, 554] width 102 height 19
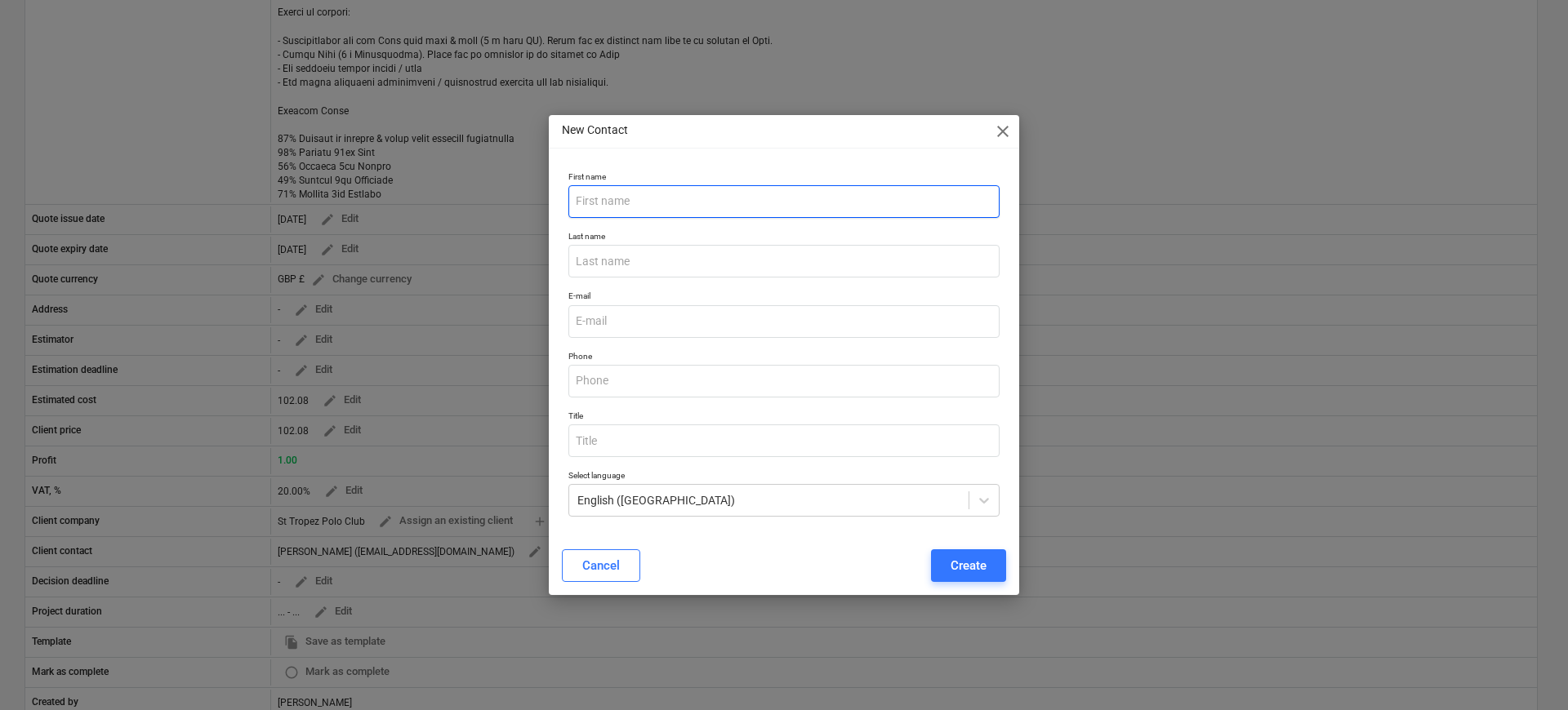
click at [667, 209] on input "text" at bounding box center [783, 202] width 431 height 33
type input "[PERSON_NAME]"
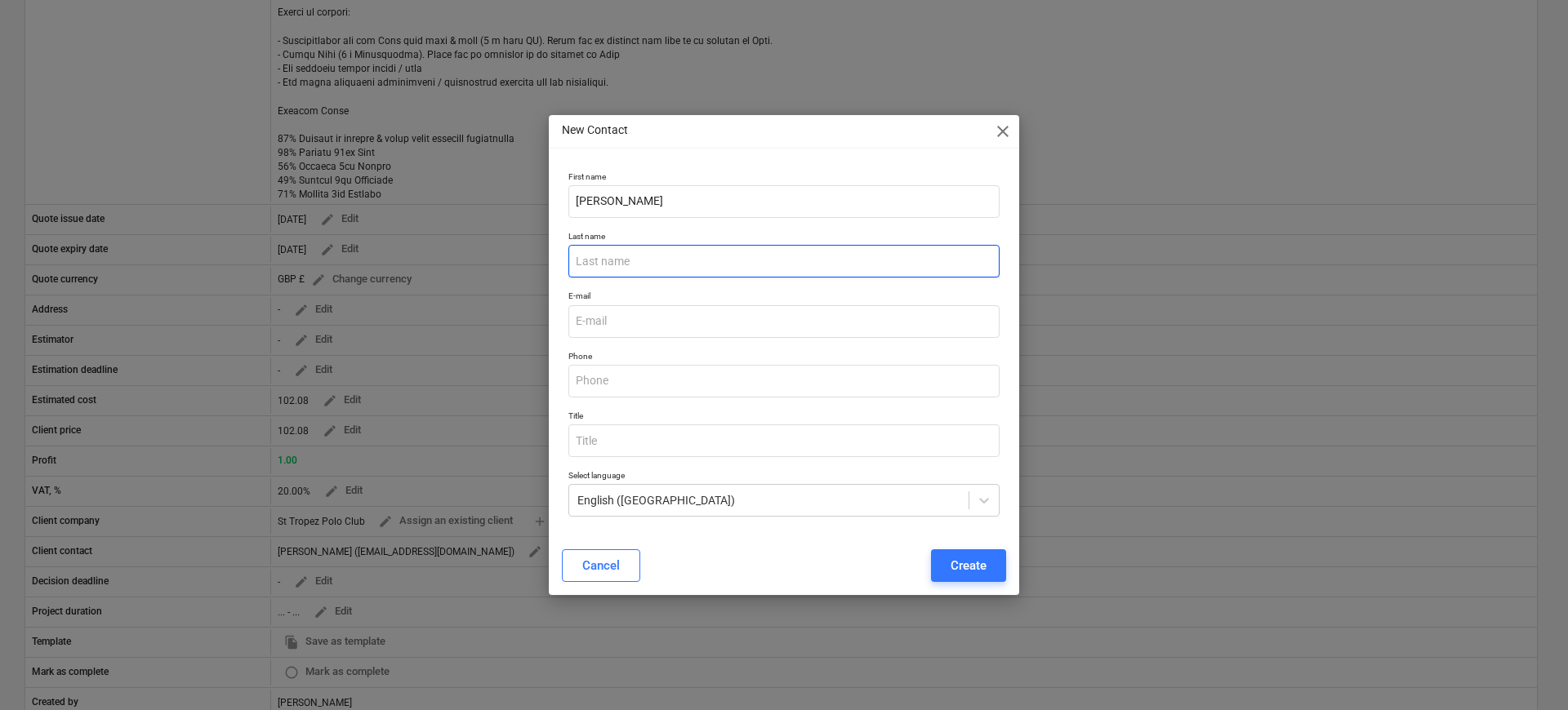
click at [677, 265] on input "text" at bounding box center [783, 262] width 431 height 33
type input "[GEOGRAPHIC_DATA]"
click at [624, 316] on input "email" at bounding box center [783, 322] width 431 height 33
click at [979, 573] on div "Create" at bounding box center [968, 566] width 36 height 21
click at [722, 331] on input "email" at bounding box center [783, 322] width 431 height 33
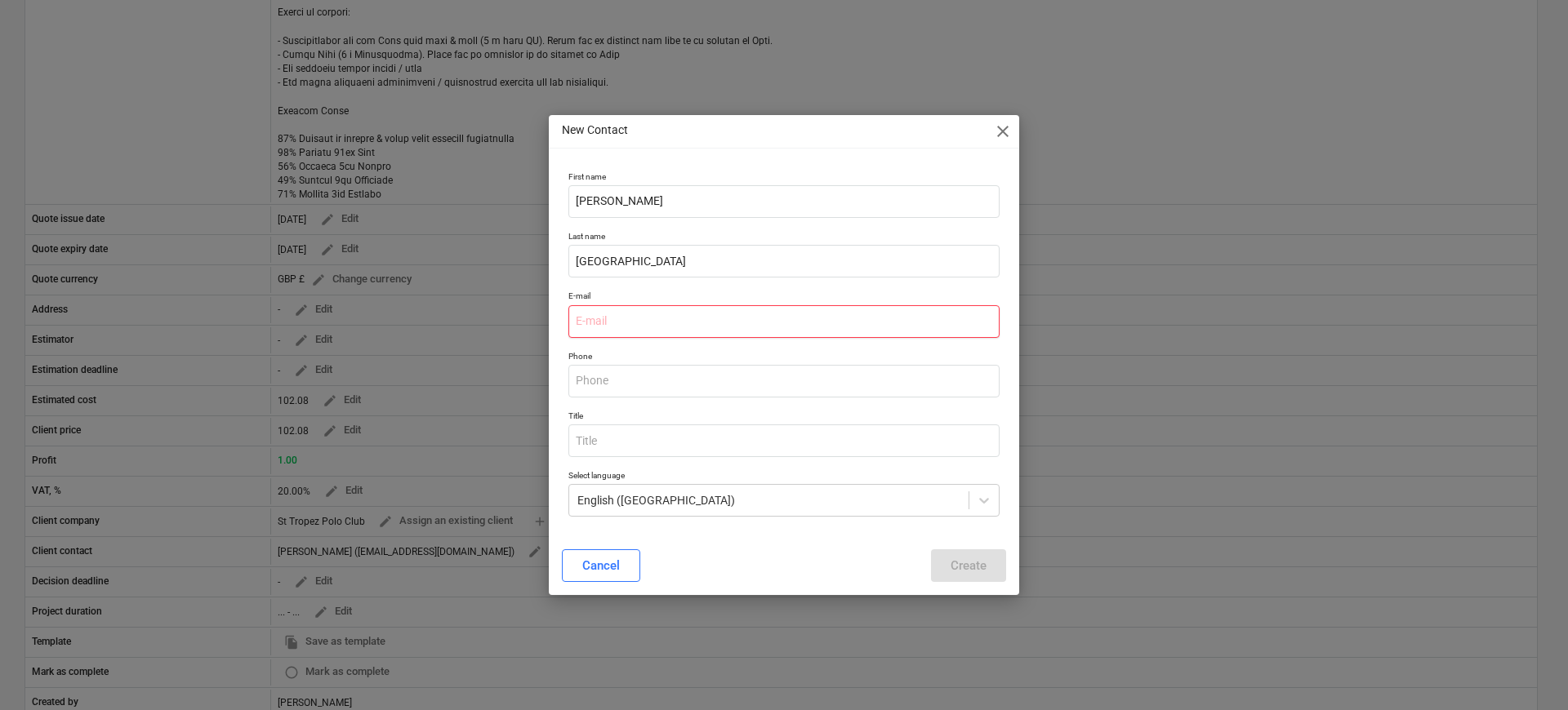
click at [633, 317] on input "email" at bounding box center [783, 322] width 431 height 33
paste input "[PERSON_NAME][EMAIL_ADDRESS][DOMAIN_NAME]"
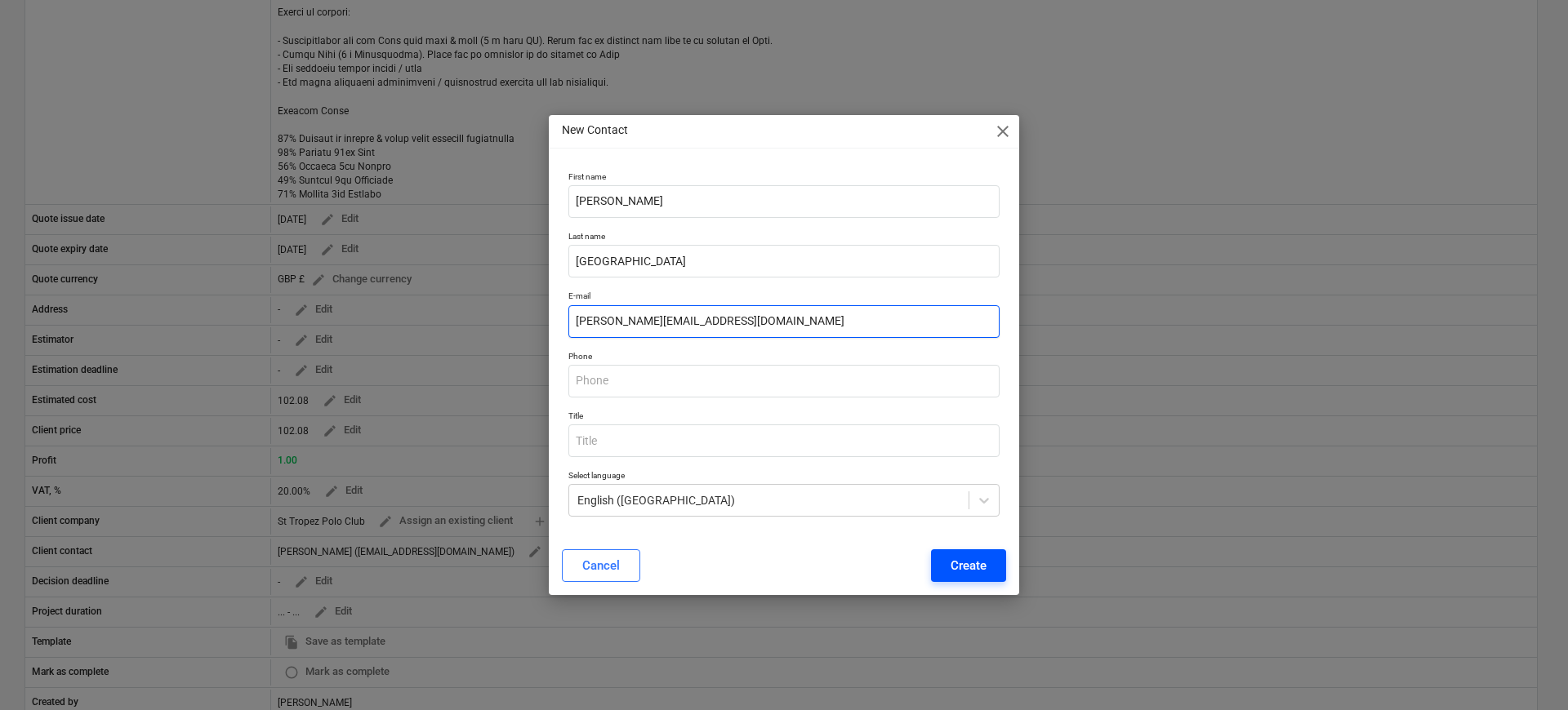
type input "[PERSON_NAME][EMAIL_ADDRESS][DOMAIN_NAME]"
click at [982, 570] on div "Create" at bounding box center [968, 566] width 36 height 21
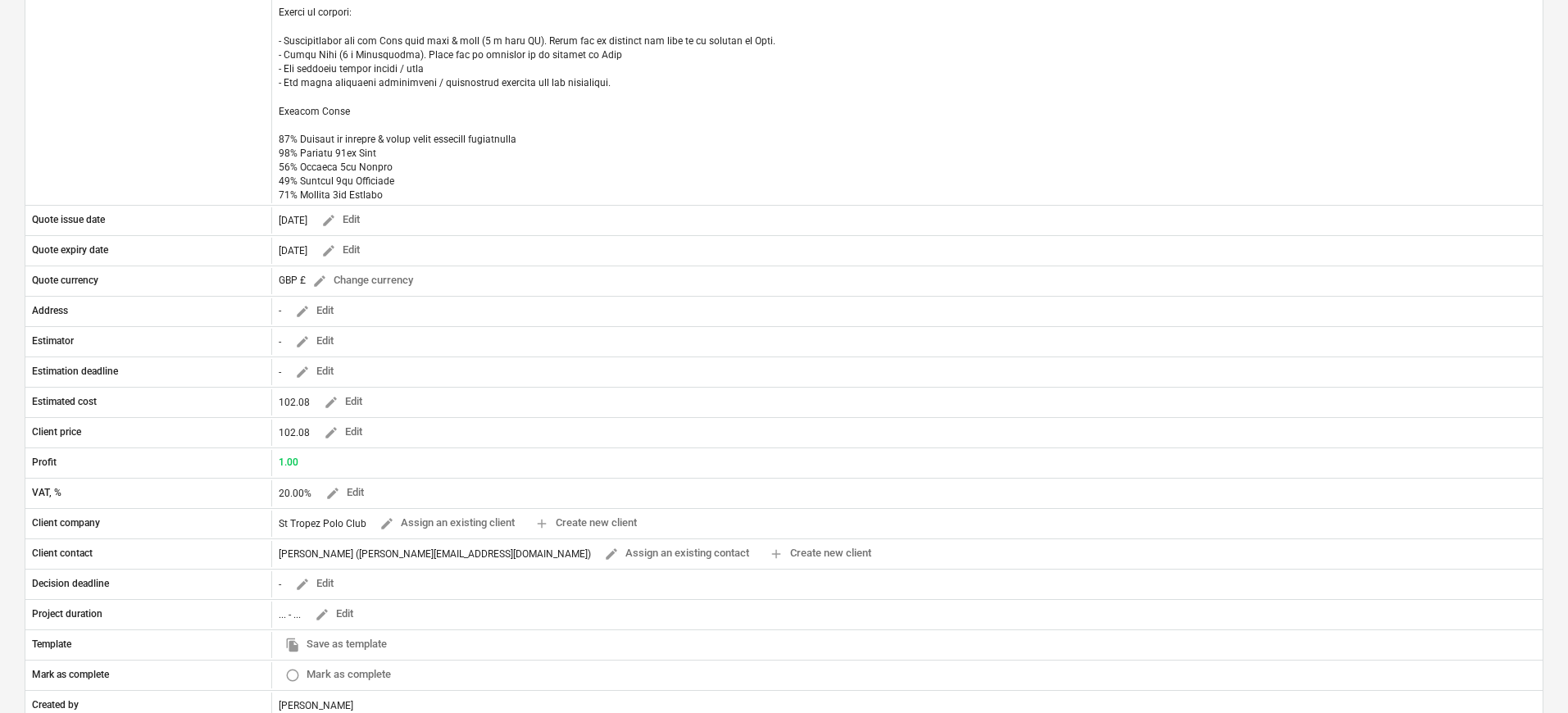
scroll to position [0, 0]
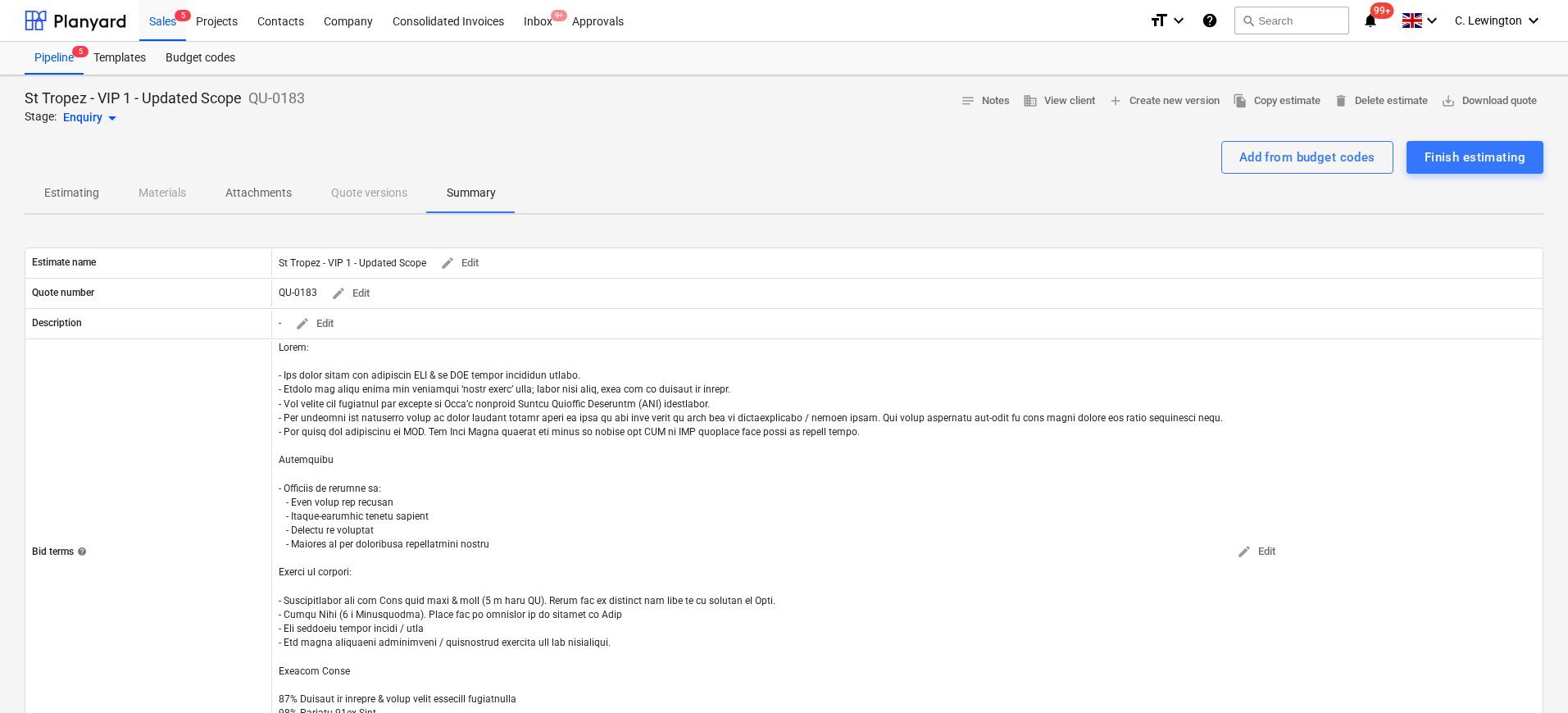
click at [50, 192] on p "Estimating" at bounding box center [72, 193] width 55 height 17
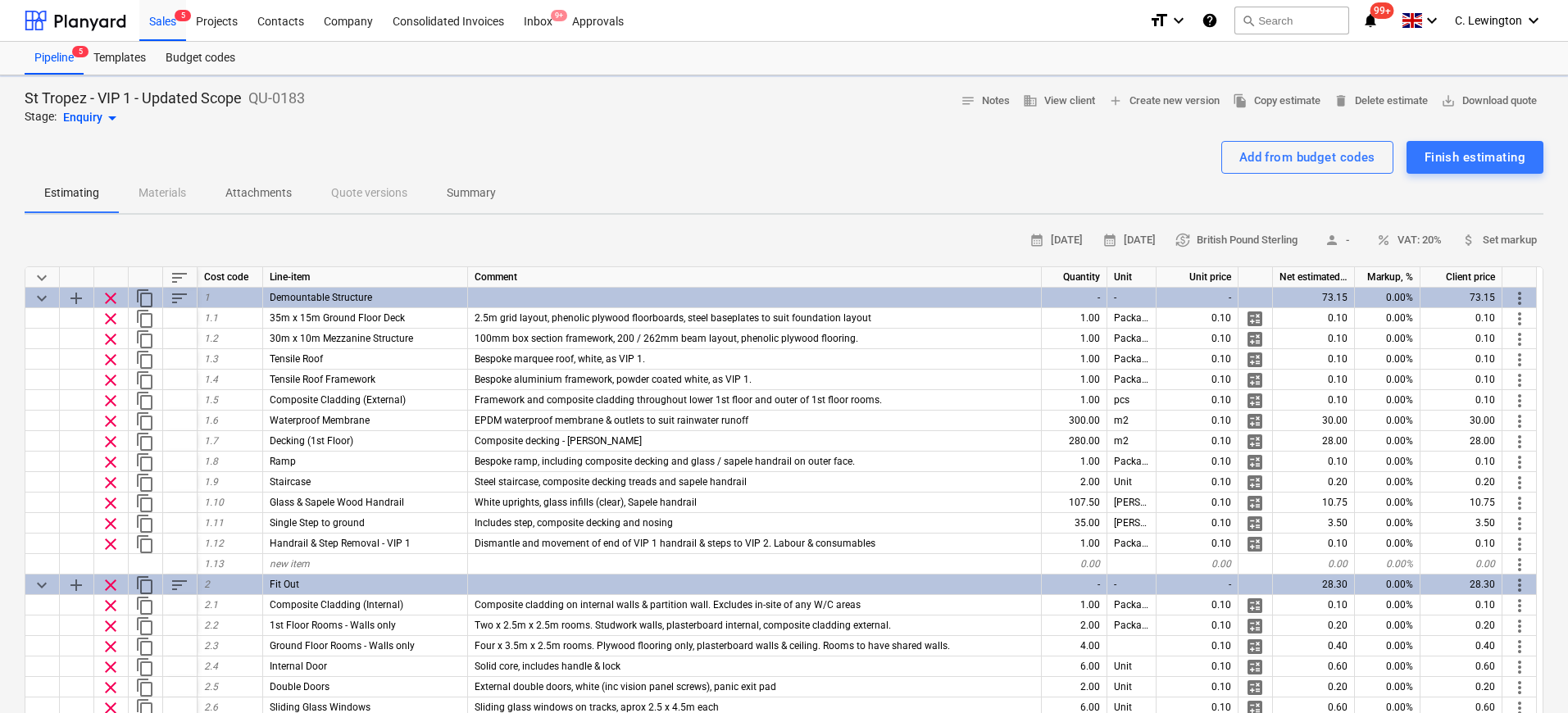
type textarea "x"
click at [1527, 108] on span "save_alt Download quote" at bounding box center [1489, 101] width 96 height 19
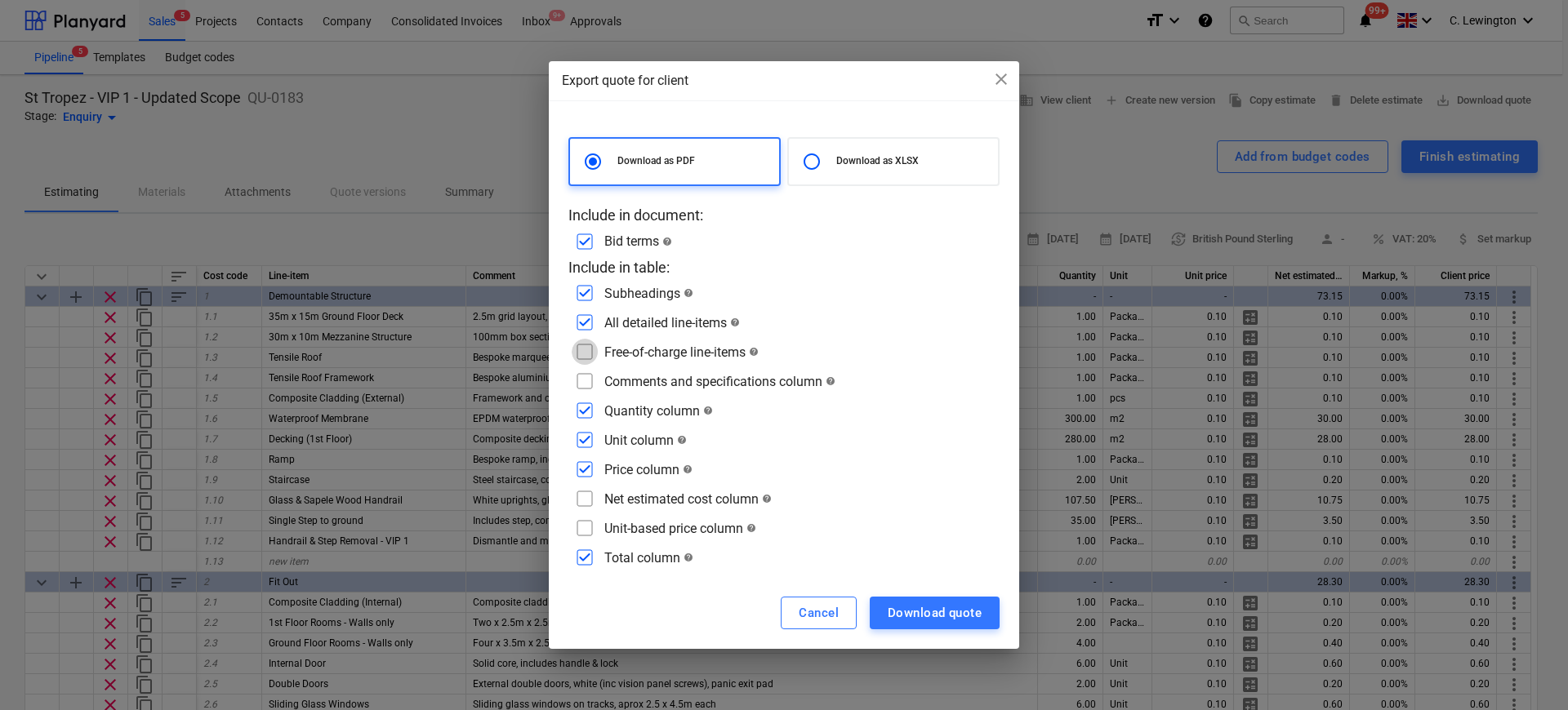
click at [583, 344] on input "checkbox" at bounding box center [585, 352] width 26 height 26
checkbox input "true"
click at [587, 378] on input "checkbox" at bounding box center [585, 381] width 26 height 26
checkbox input "true"
click at [586, 441] on input "checkbox" at bounding box center [585, 440] width 26 height 26
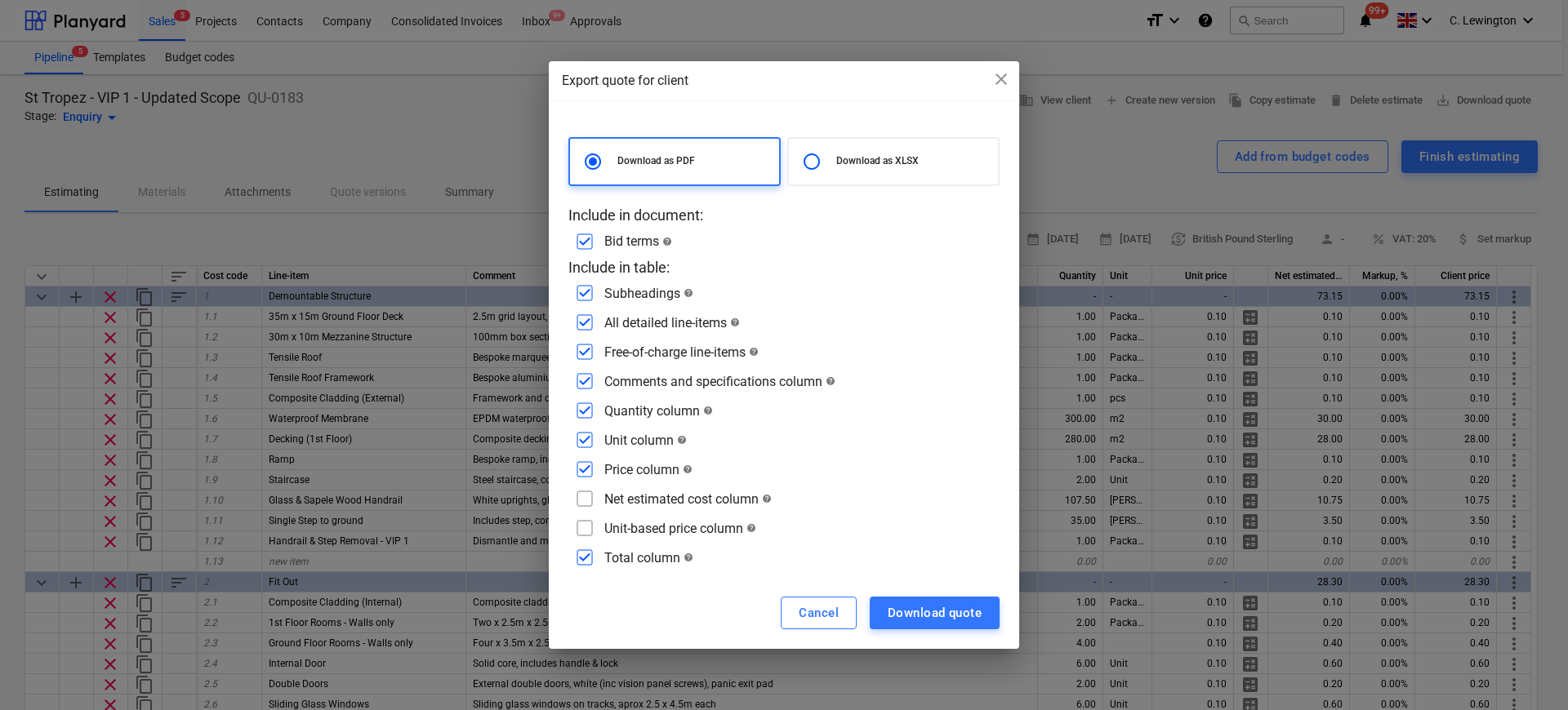
checkbox input "false"
click at [586, 469] on input "checkbox" at bounding box center [585, 470] width 26 height 26
checkbox input "false"
click at [585, 442] on input "checkbox" at bounding box center [585, 440] width 26 height 26
checkbox input "true"
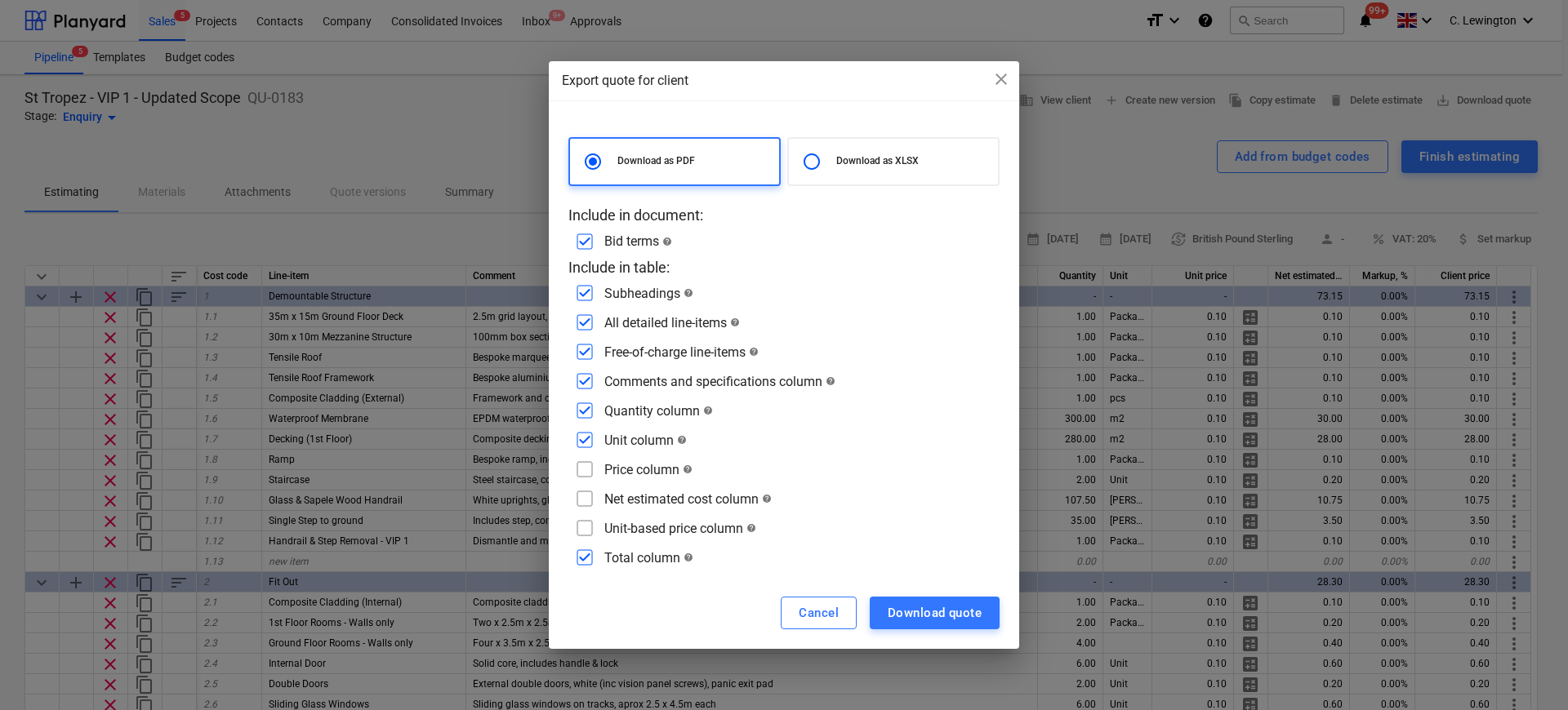
click at [589, 563] on input "checkbox" at bounding box center [585, 558] width 26 height 26
checkbox input "false"
click at [970, 614] on div "Download quote" at bounding box center [935, 613] width 94 height 21
